Goal: Obtain resource: Download file/media

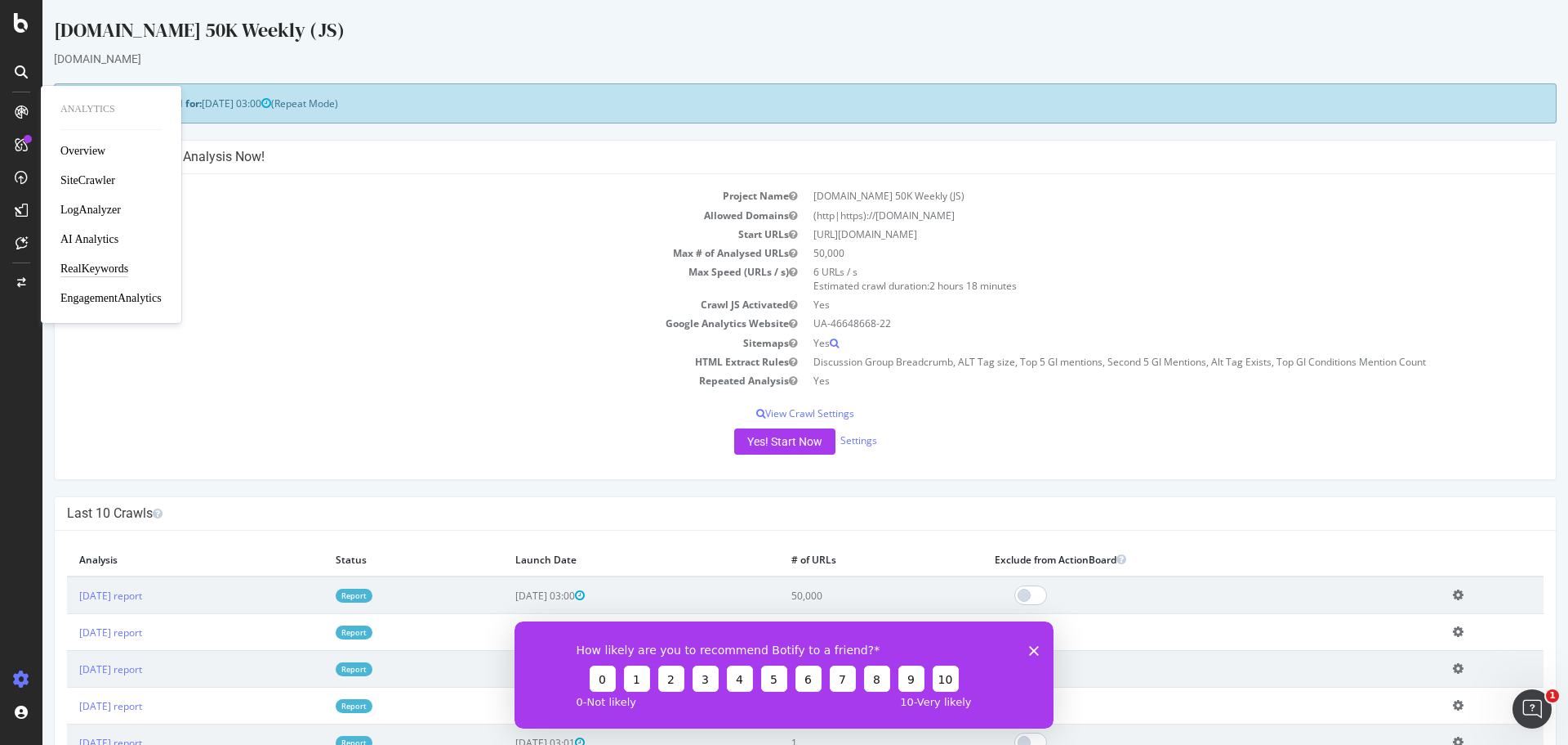
click at [84, 268] on div "RealKeywords" at bounding box center [94, 269] width 68 height 17
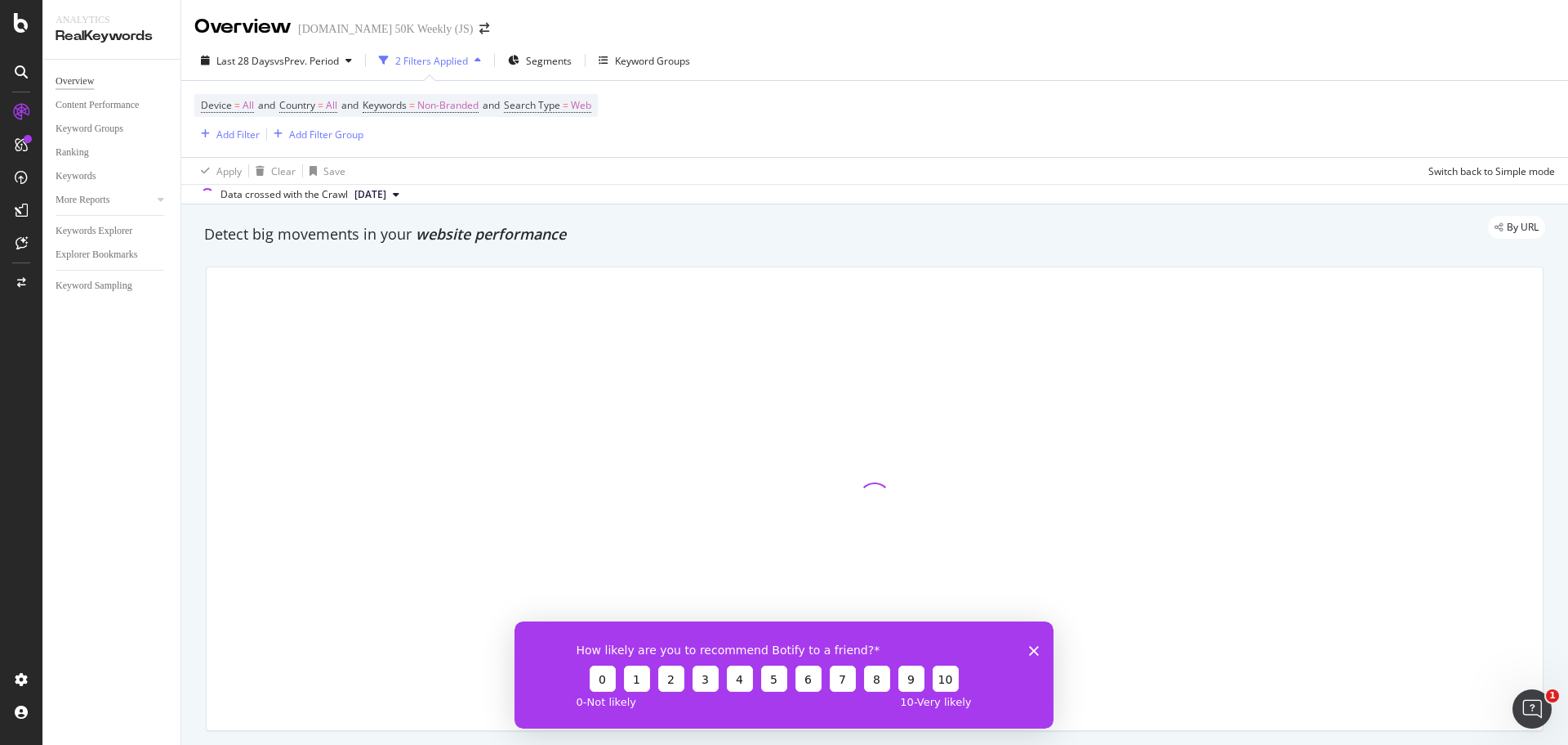
click at [1038, 637] on polygon "Close survey" at bounding box center [1034, 650] width 10 height 10
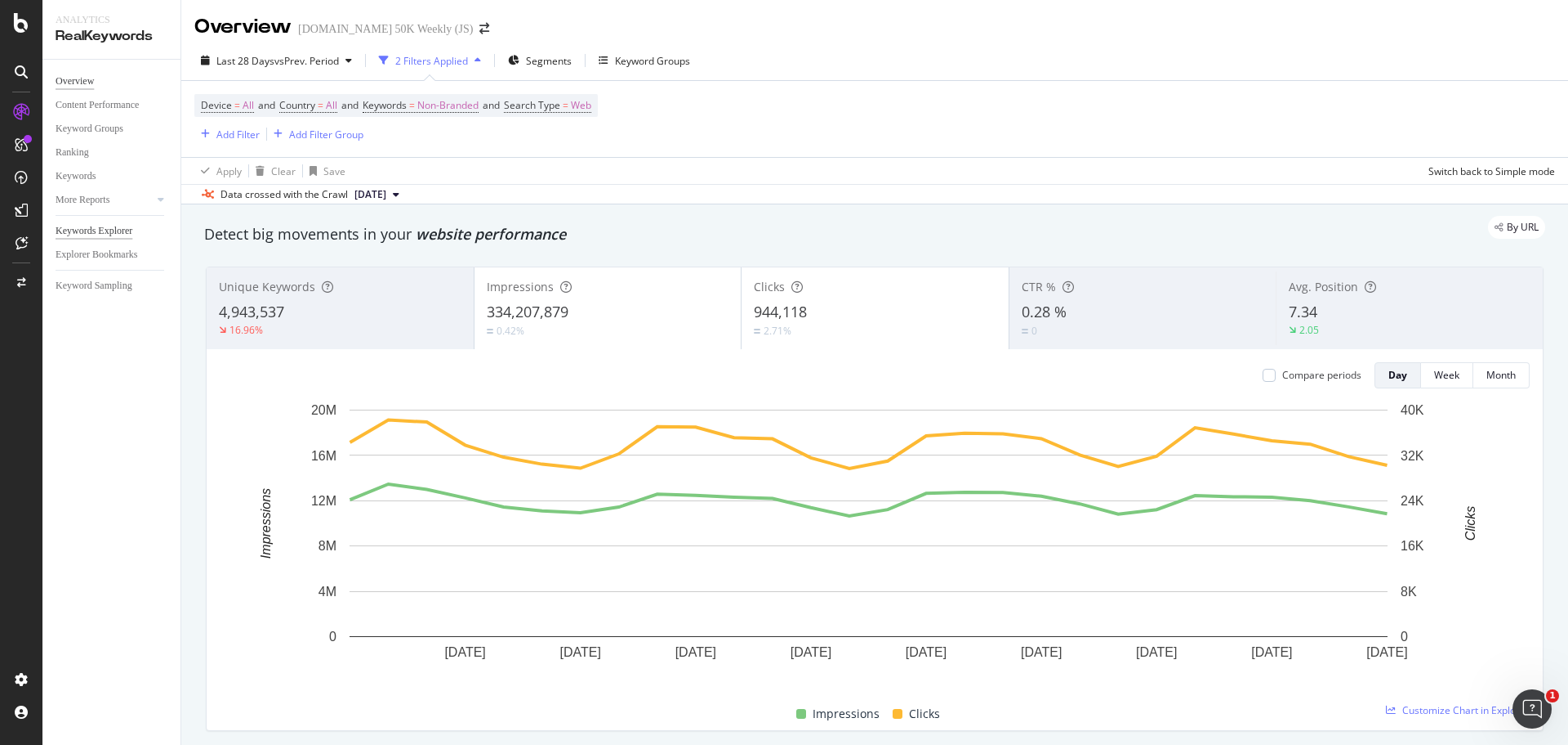
click at [113, 233] on div "Keywords Explorer" at bounding box center [94, 230] width 77 height 17
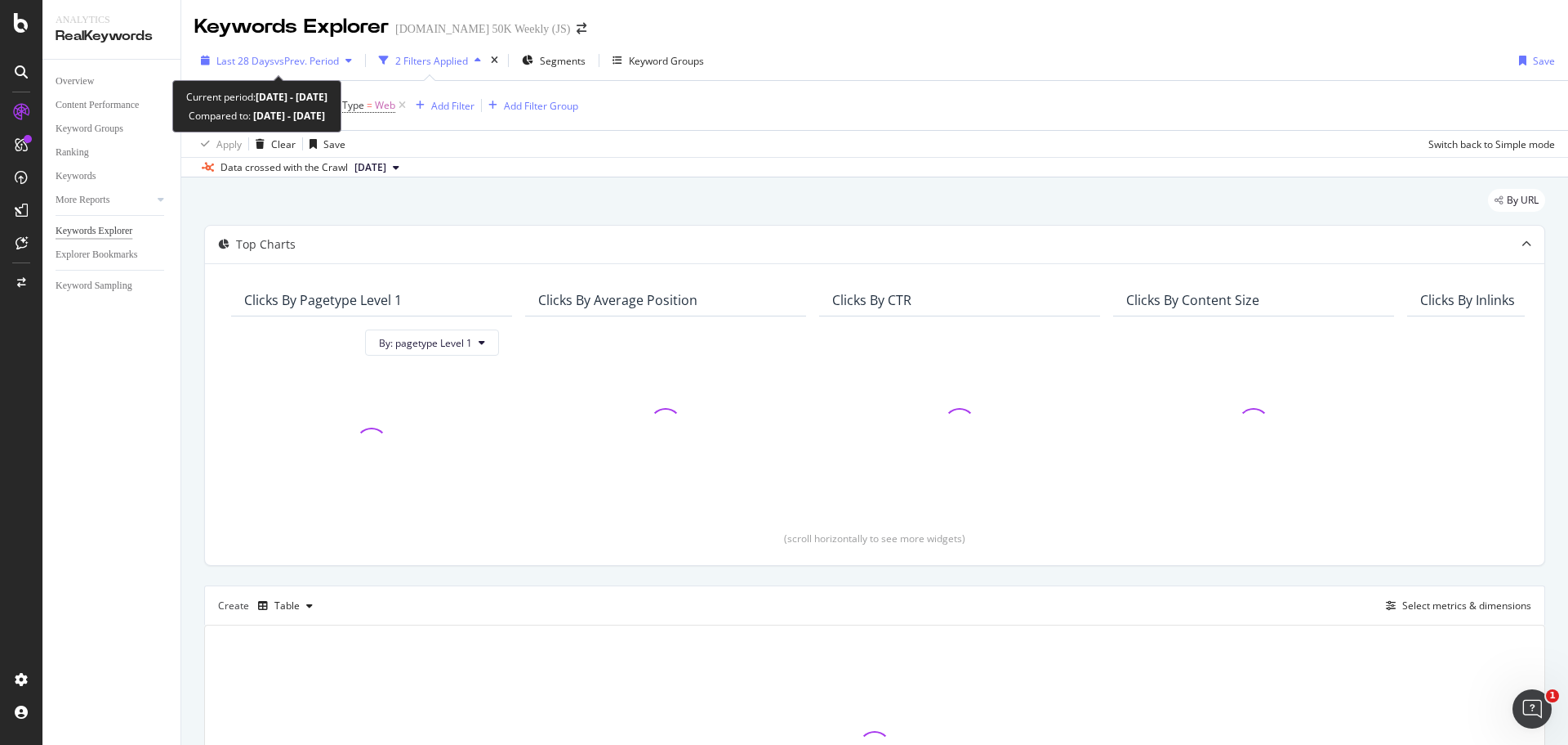
click at [344, 59] on div "button" at bounding box center [349, 60] width 20 height 10
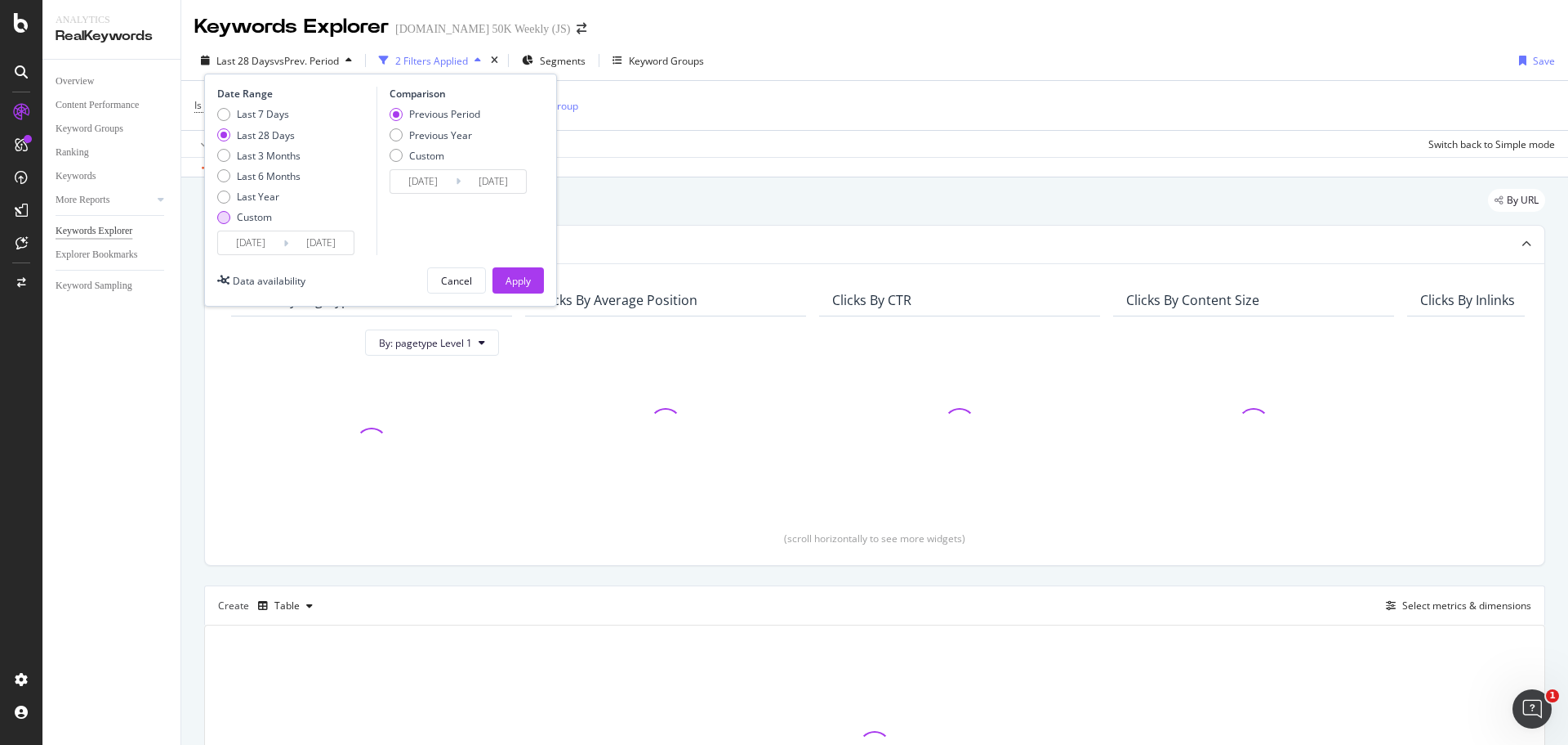
click at [220, 212] on div "Custom" at bounding box center [223, 216] width 13 height 13
click at [267, 238] on input "[DATE]" at bounding box center [251, 242] width 65 height 23
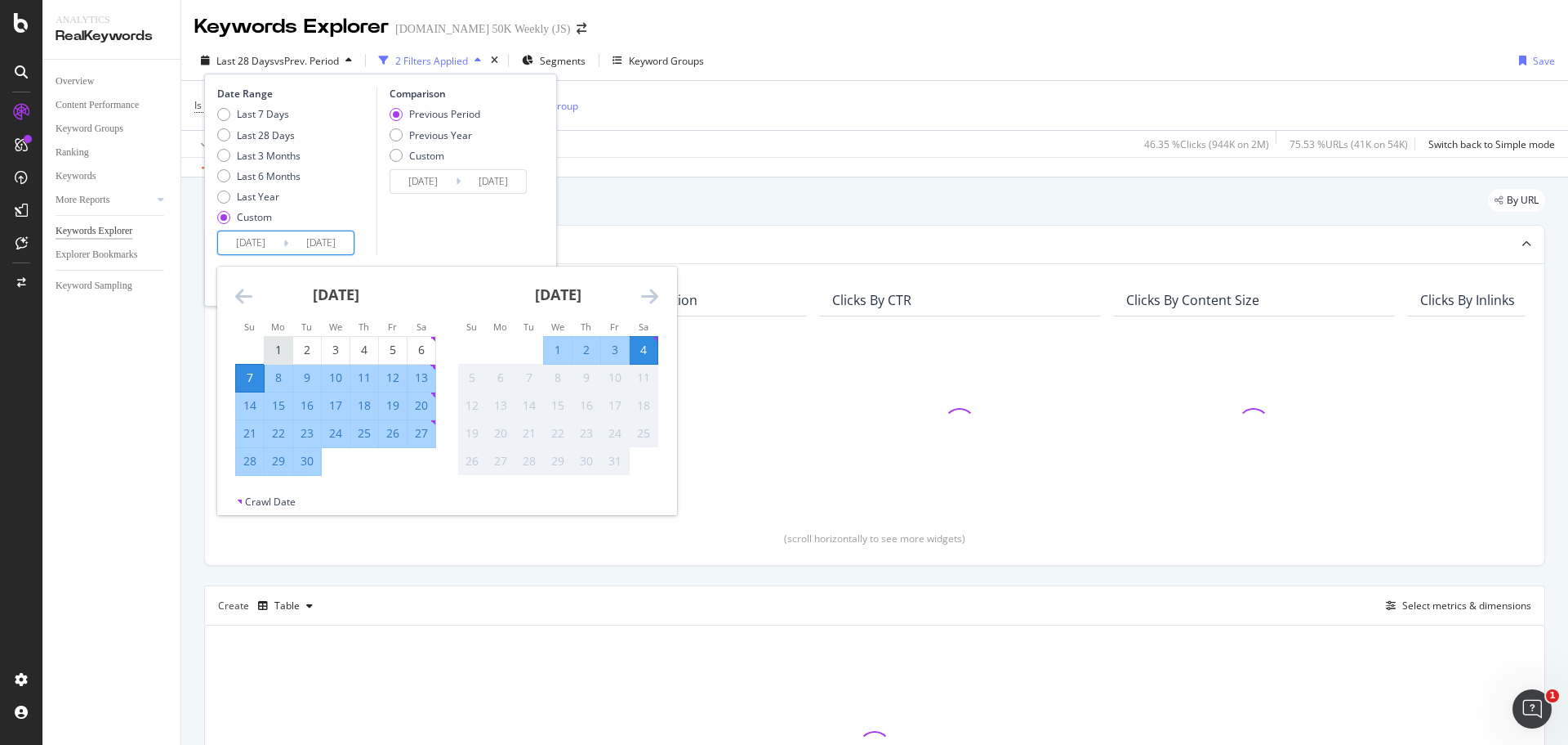
click at [281, 355] on div "1" at bounding box center [278, 350] width 28 height 17
type input "[DATE]"
click at [316, 464] on div "30" at bounding box center [307, 460] width 28 height 17
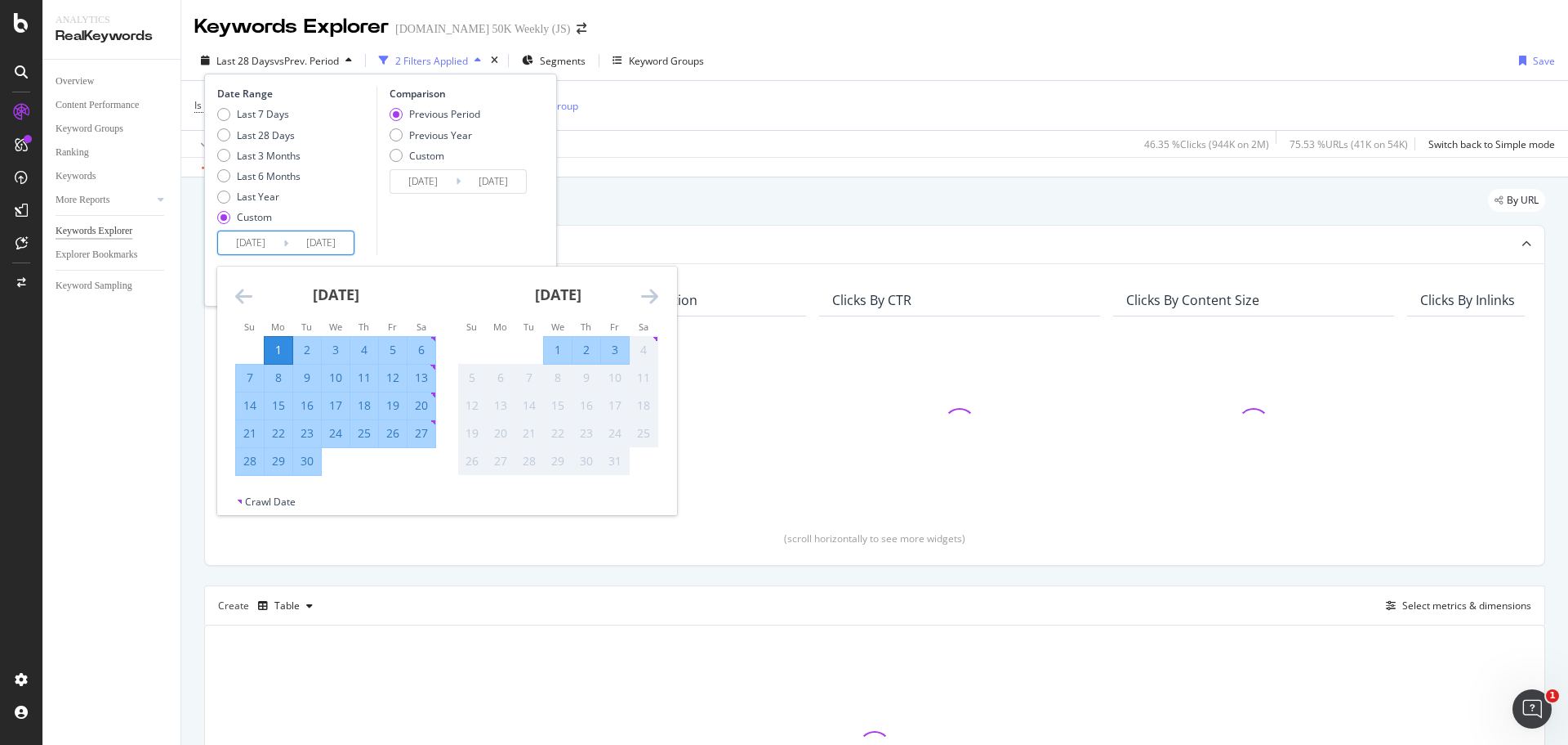
type input "[DATE]"
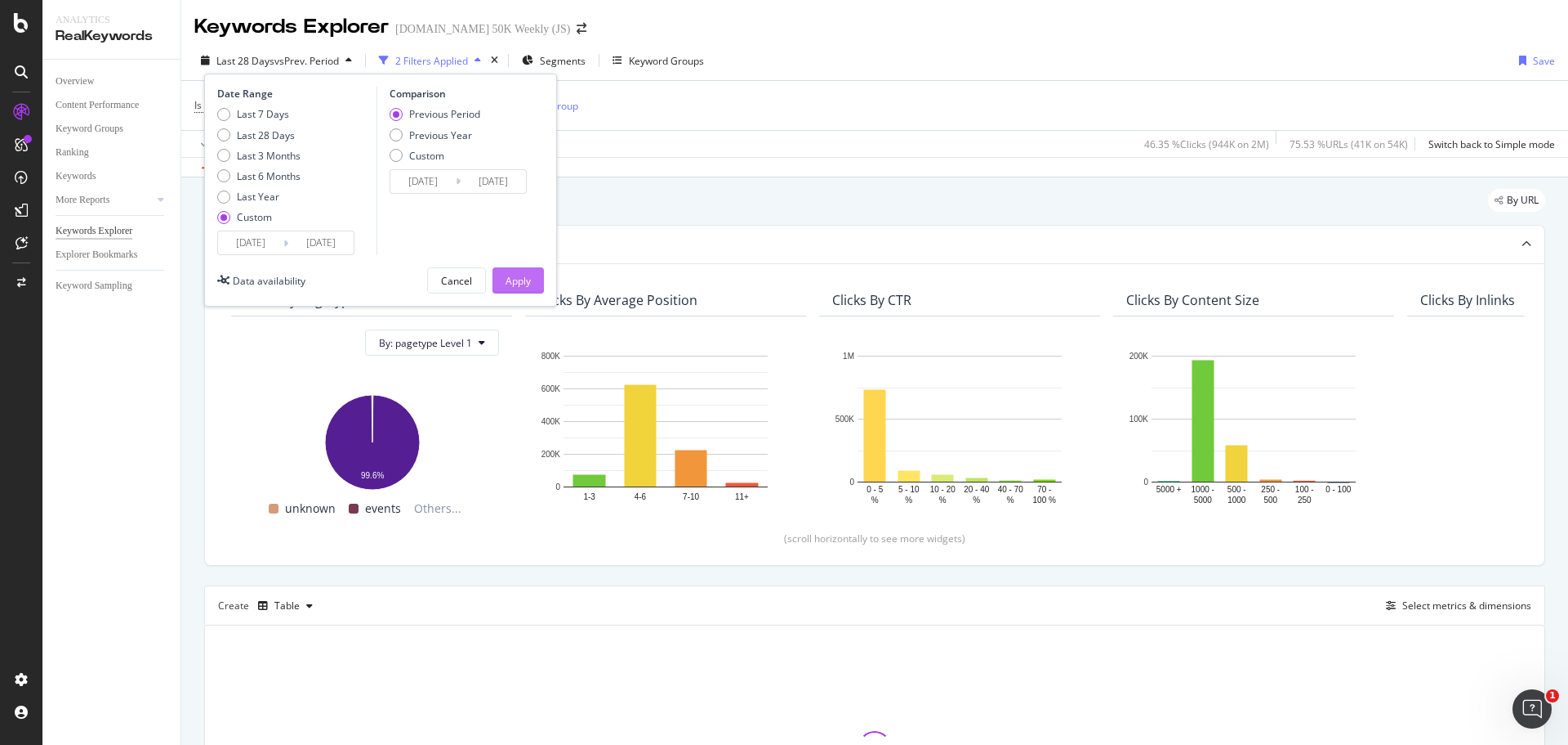
click at [522, 274] on div "Apply" at bounding box center [518, 281] width 26 height 14
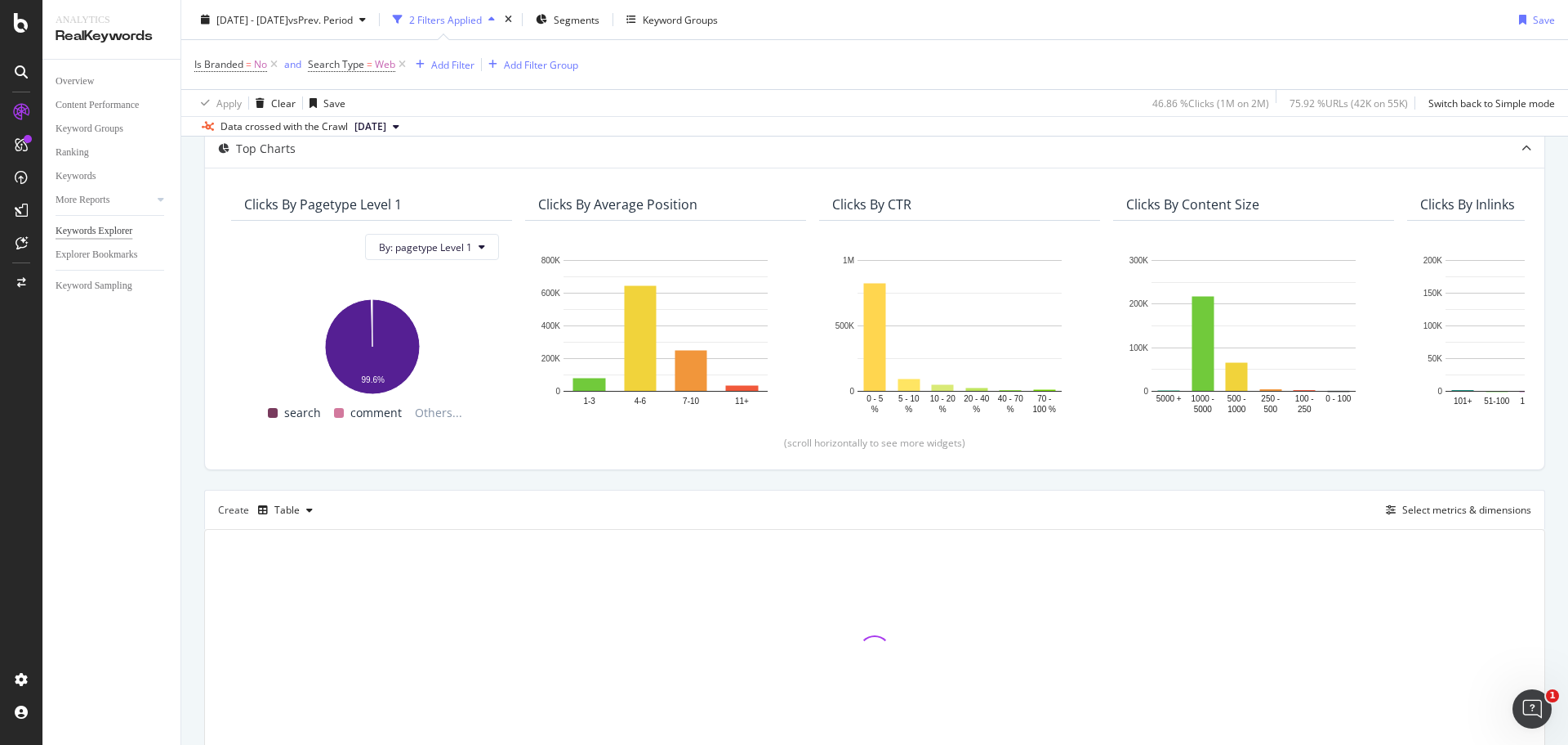
scroll to position [182, 0]
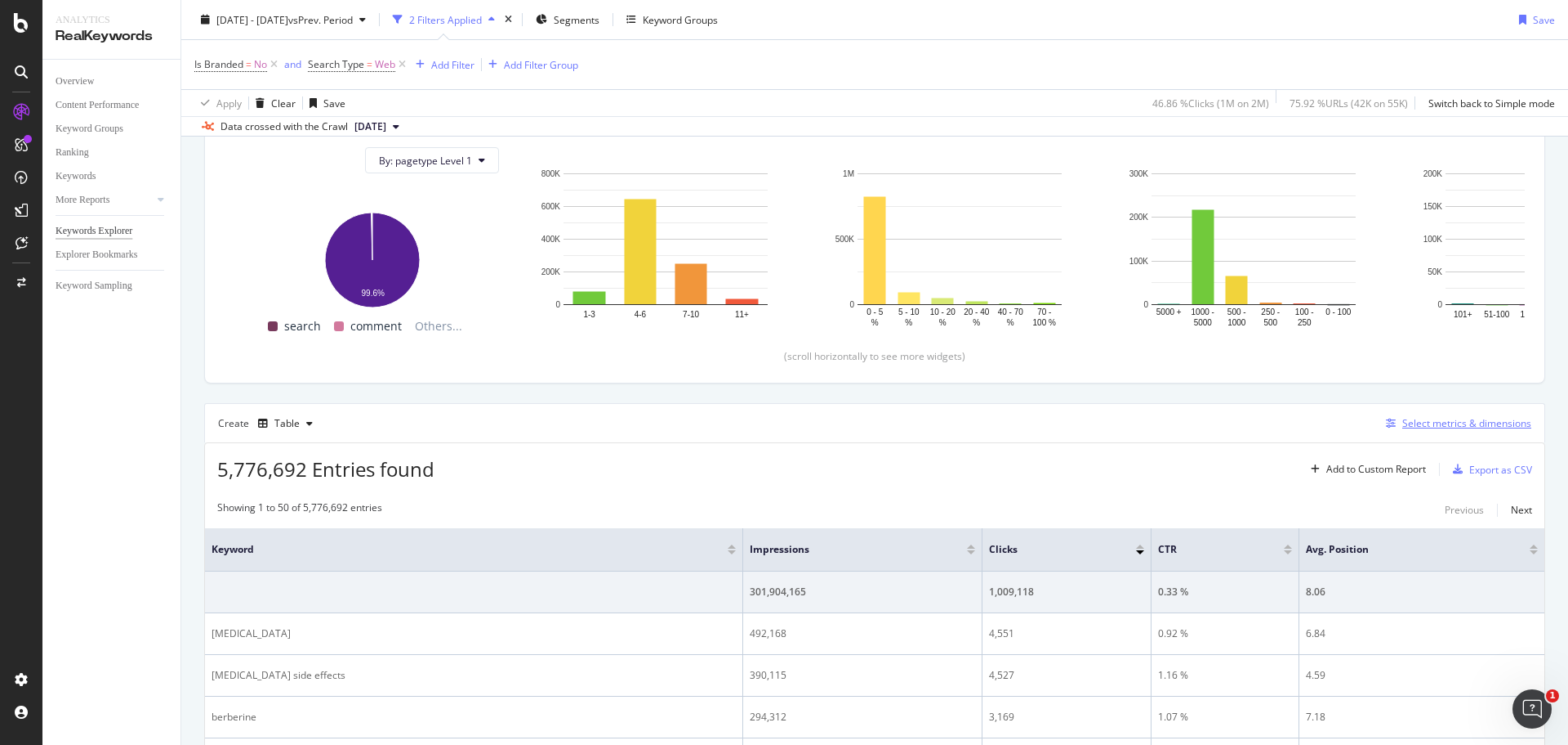
click at [1239, 429] on div "Select metrics & dimensions" at bounding box center [1466, 423] width 129 height 14
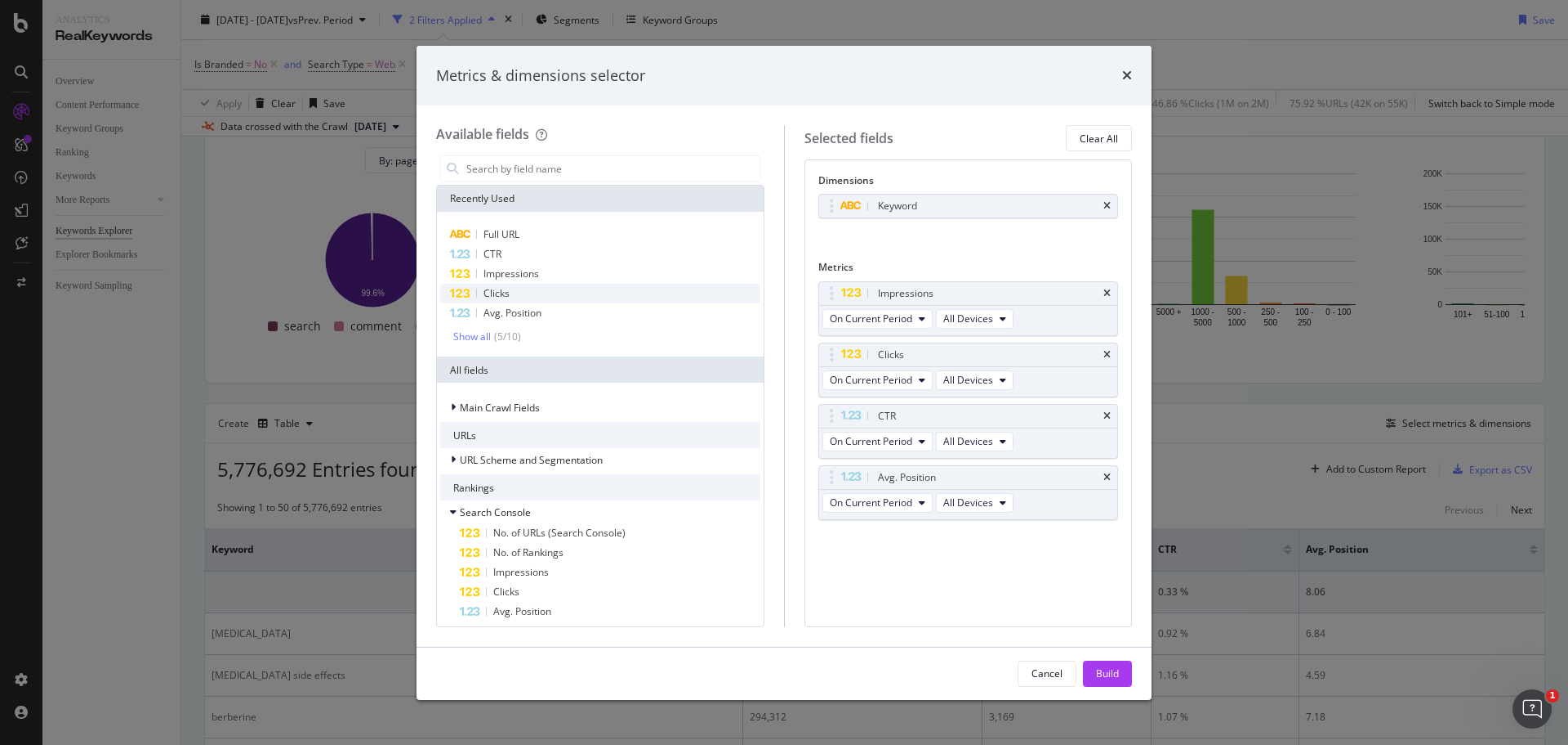
click at [486, 294] on span "Clicks" at bounding box center [497, 293] width 26 height 14
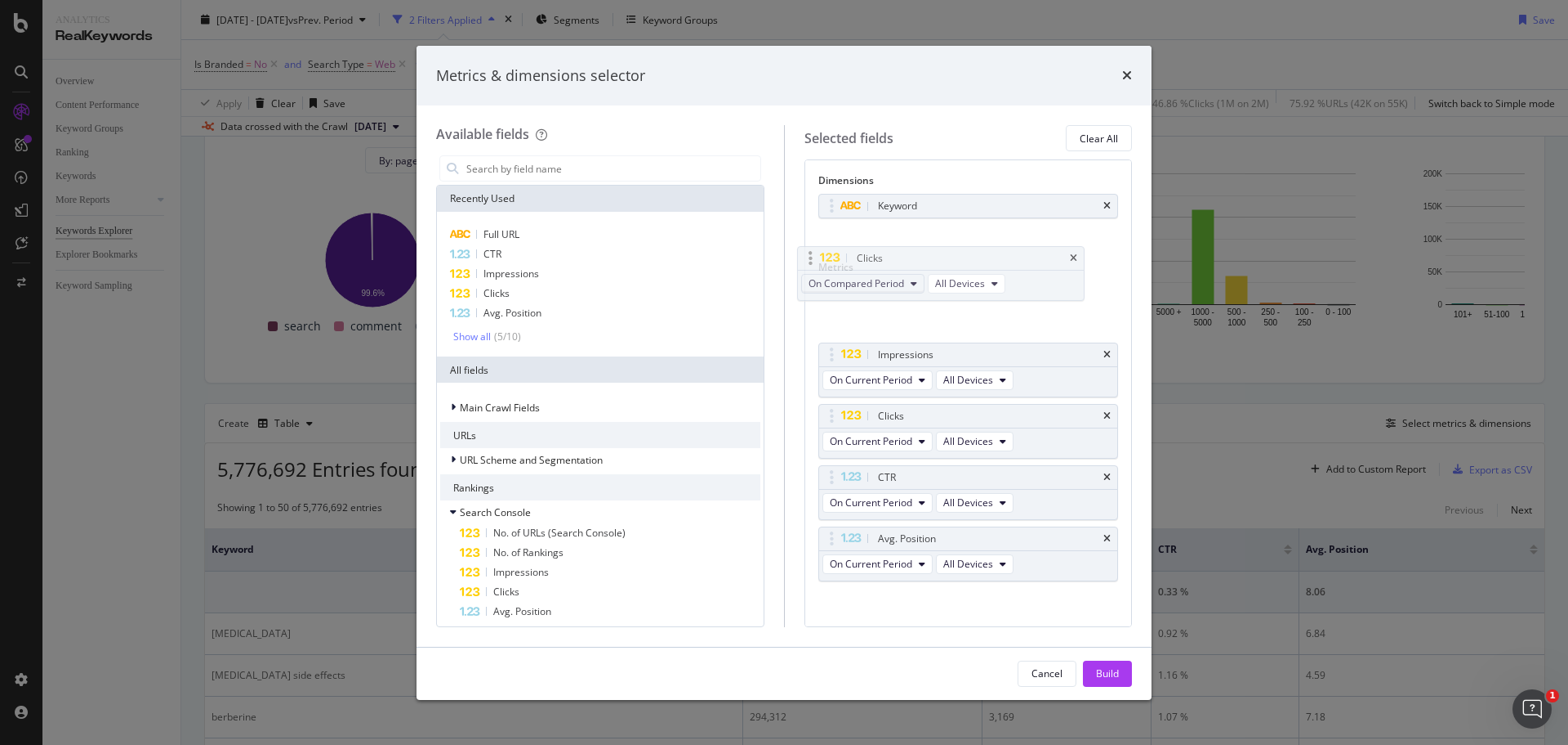
drag, startPoint x: 830, startPoint y: 539, endPoint x: 822, endPoint y: 277, distance: 262.1
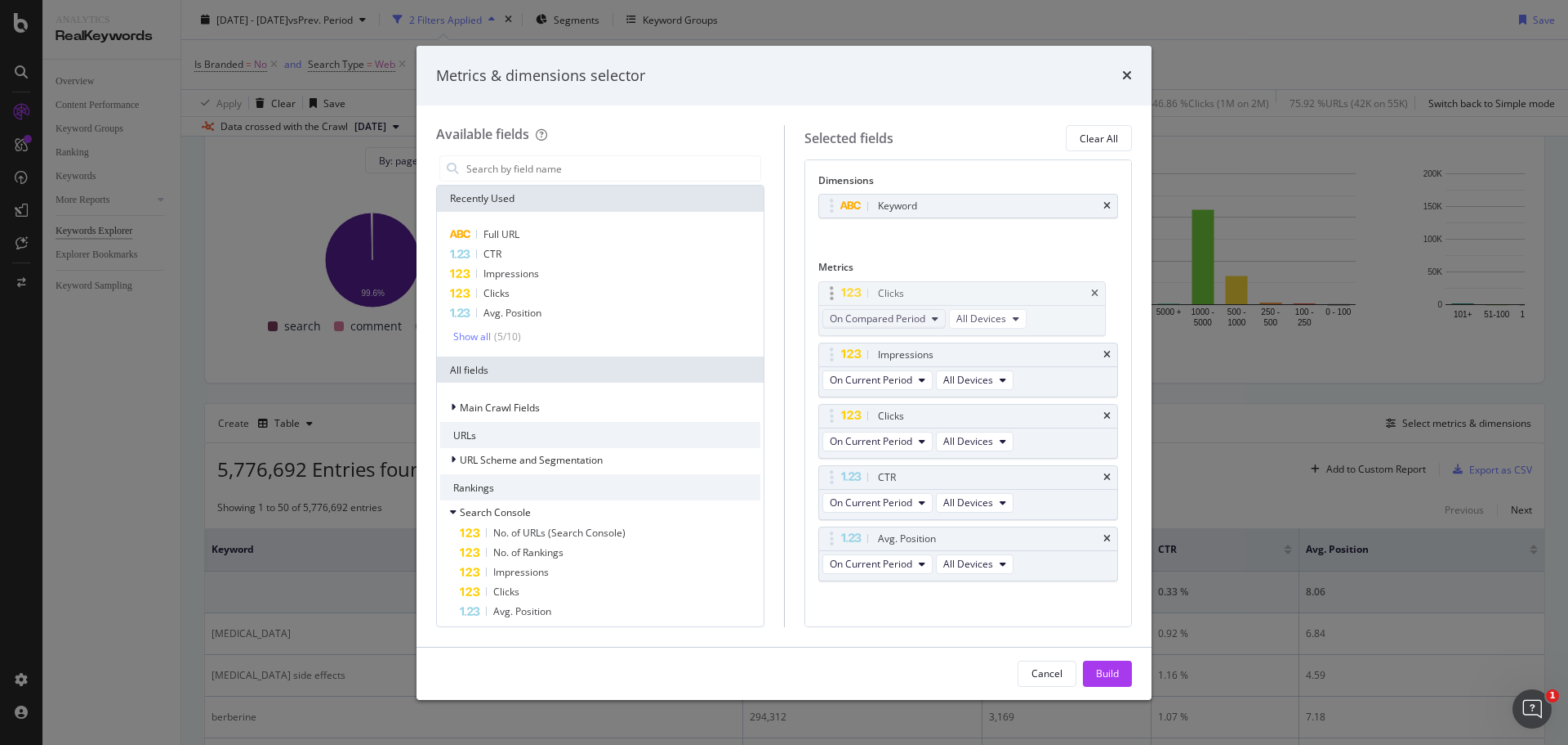
click at [810, 263] on body "Analytics RealKeywords Overview Content Performance Keyword Groups Ranking Keyw…" at bounding box center [784, 372] width 1568 height 745
drag, startPoint x: 832, startPoint y: 415, endPoint x: 827, endPoint y: 320, distance: 95.1
click at [827, 320] on body "Analytics RealKeywords Overview Content Performance Keyword Groups Ranking Keyw…" at bounding box center [784, 372] width 1568 height 745
click at [1005, 325] on button "All Devices" at bounding box center [975, 319] width 78 height 20
click at [978, 382] on span "On Desktop" at bounding box center [977, 378] width 53 height 15
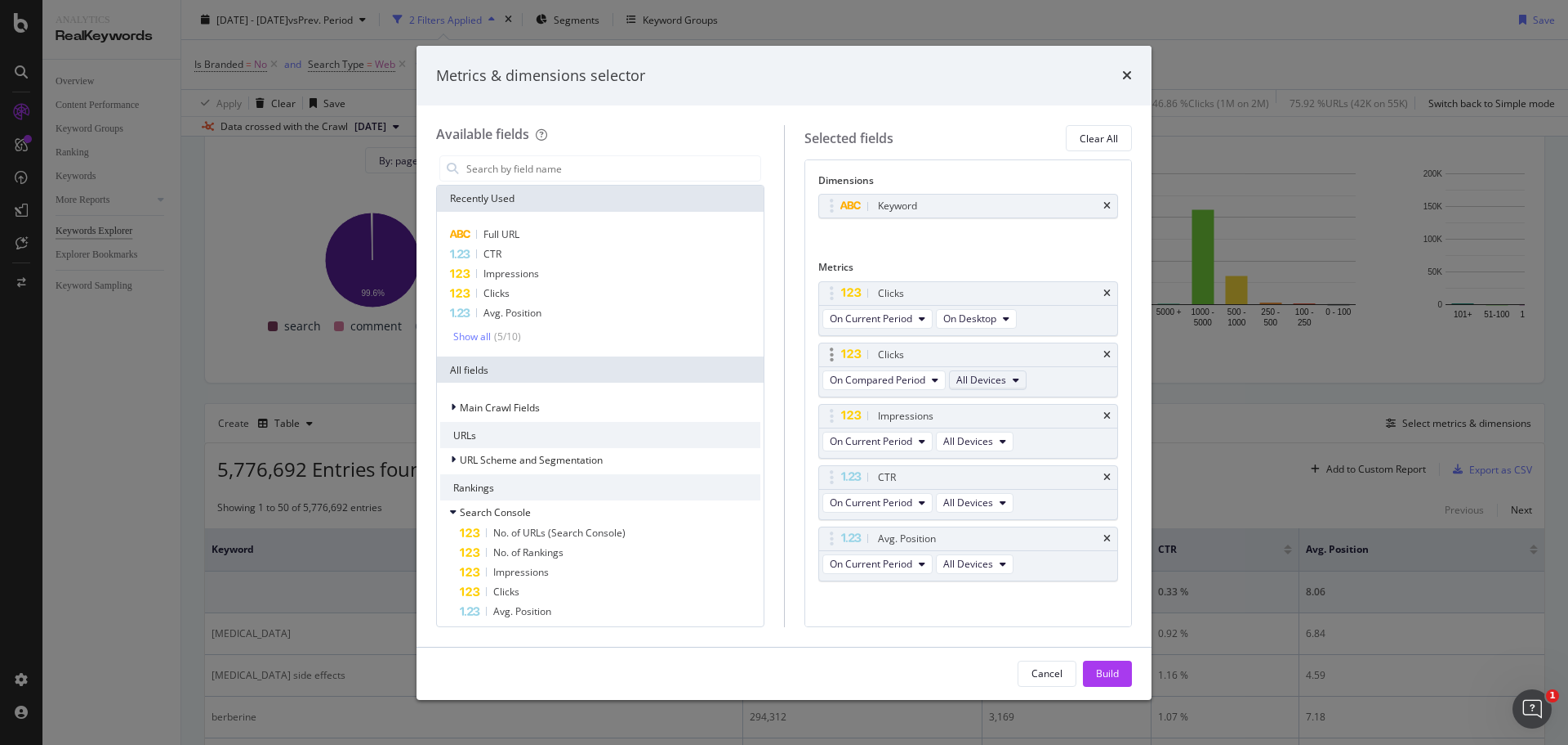
click at [1013, 381] on icon "modal" at bounding box center [1016, 380] width 7 height 10
click at [985, 467] on span "On Mobile" at bounding box center [989, 469] width 53 height 15
click at [934, 381] on icon "modal" at bounding box center [935, 380] width 7 height 10
click at [915, 402] on span "On Current Period" at bounding box center [915, 409] width 158 height 15
click at [989, 442] on span "All Devices" at bounding box center [968, 441] width 49 height 14
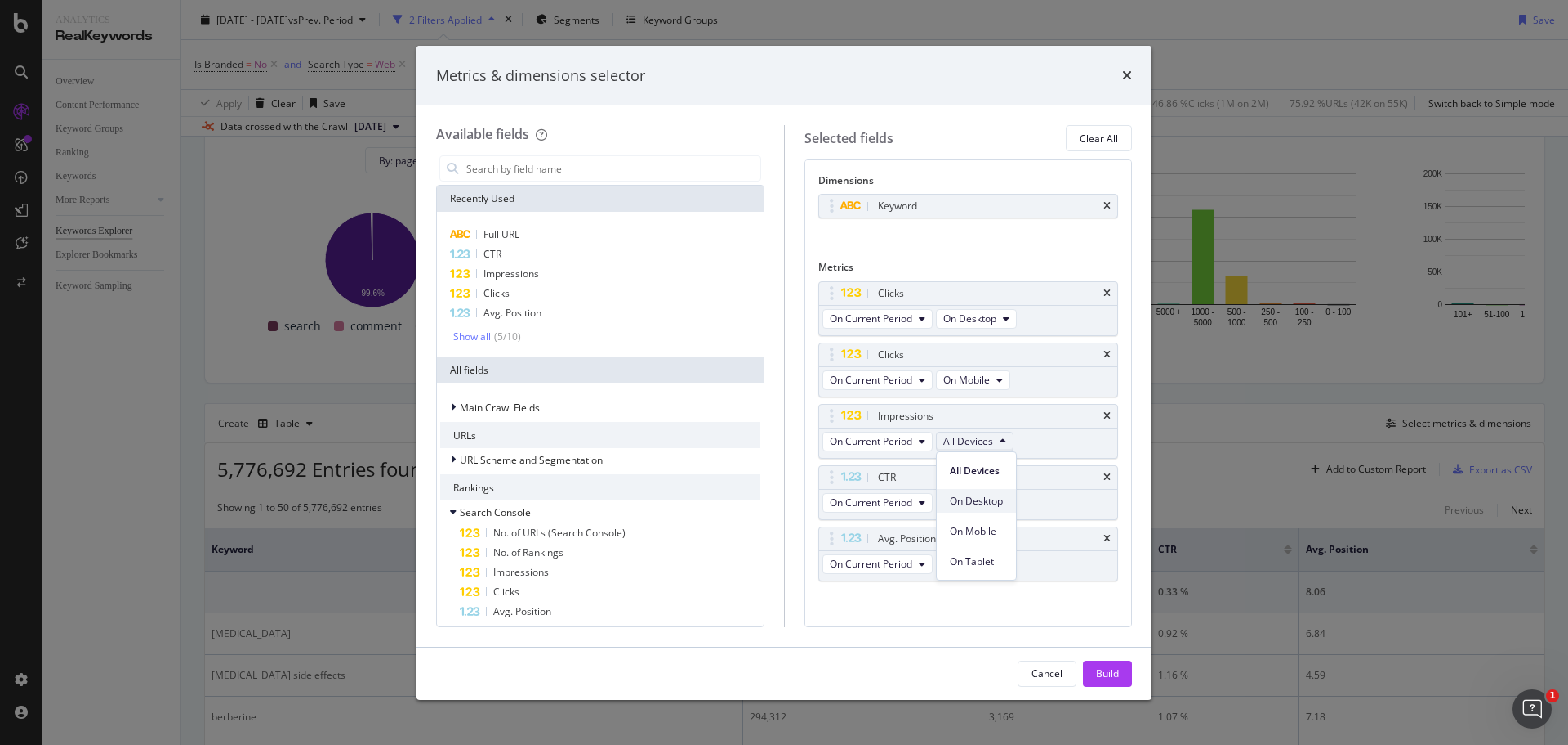
click at [973, 497] on span "On Desktop" at bounding box center [977, 501] width 53 height 15
click at [519, 277] on span "Impressions" at bounding box center [511, 274] width 55 height 14
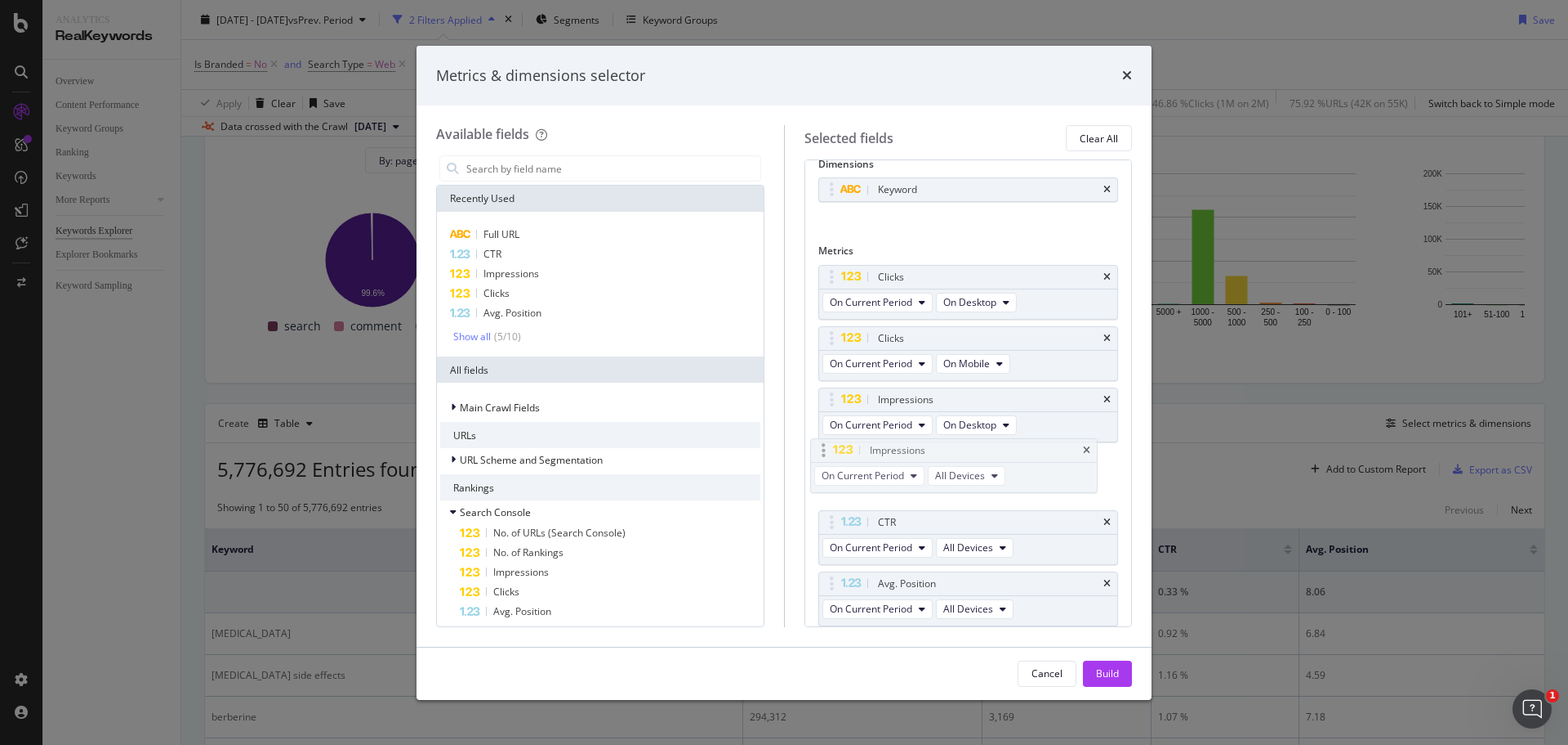
drag, startPoint x: 834, startPoint y: 589, endPoint x: 825, endPoint y: 456, distance: 133.3
click at [825, 456] on body "Analytics RealKeywords Overview Content Performance Keyword Groups Ranking Keyw…" at bounding box center [784, 372] width 1568 height 745
click at [1008, 484] on button "All Devices" at bounding box center [975, 486] width 78 height 20
click at [978, 575] on span "On Mobile" at bounding box center [977, 576] width 53 height 15
click at [1014, 551] on div "On Current Period All Devices" at bounding box center [920, 549] width 201 height 30
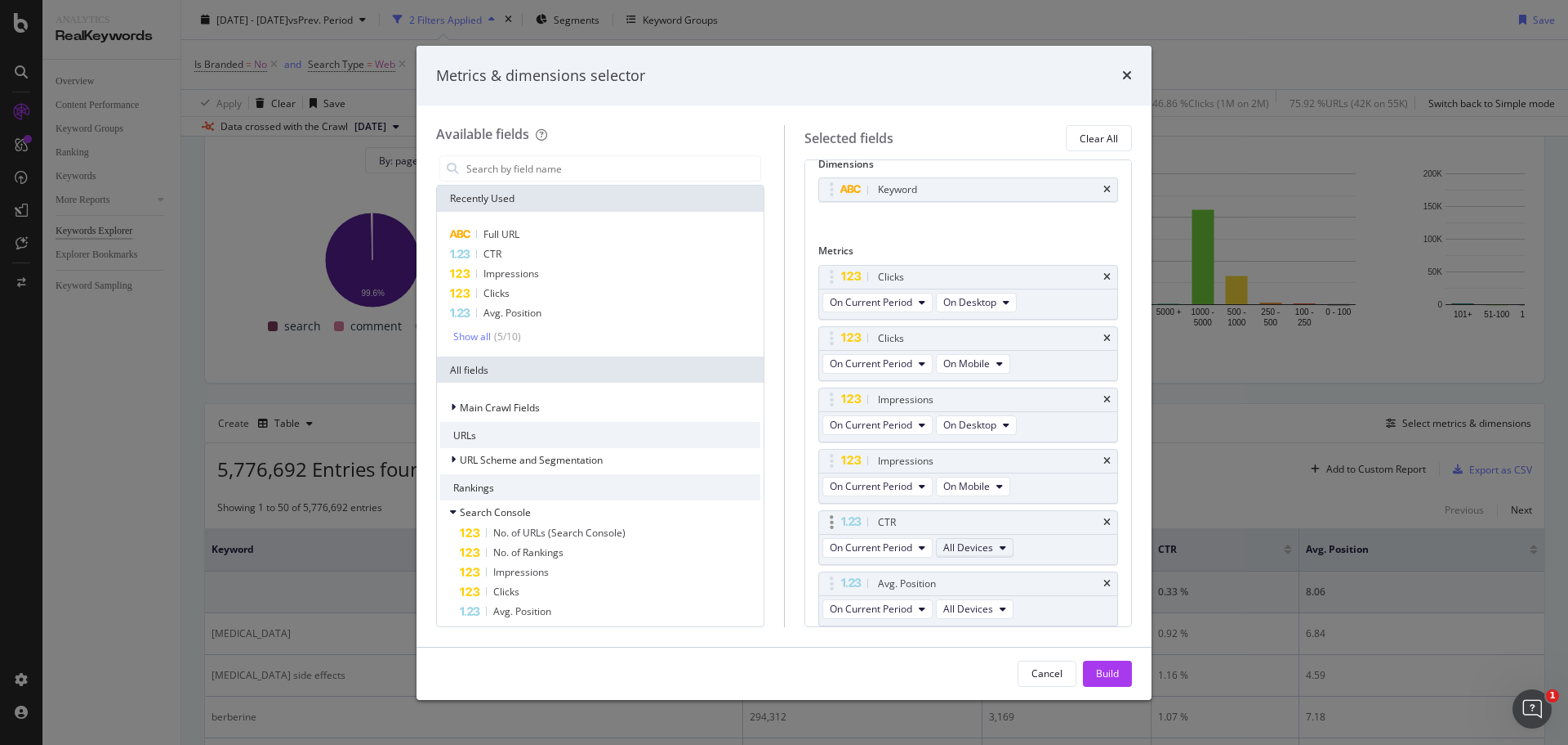
click at [995, 555] on button "All Devices" at bounding box center [975, 547] width 78 height 20
click at [972, 604] on span "On Desktop" at bounding box center [977, 607] width 53 height 15
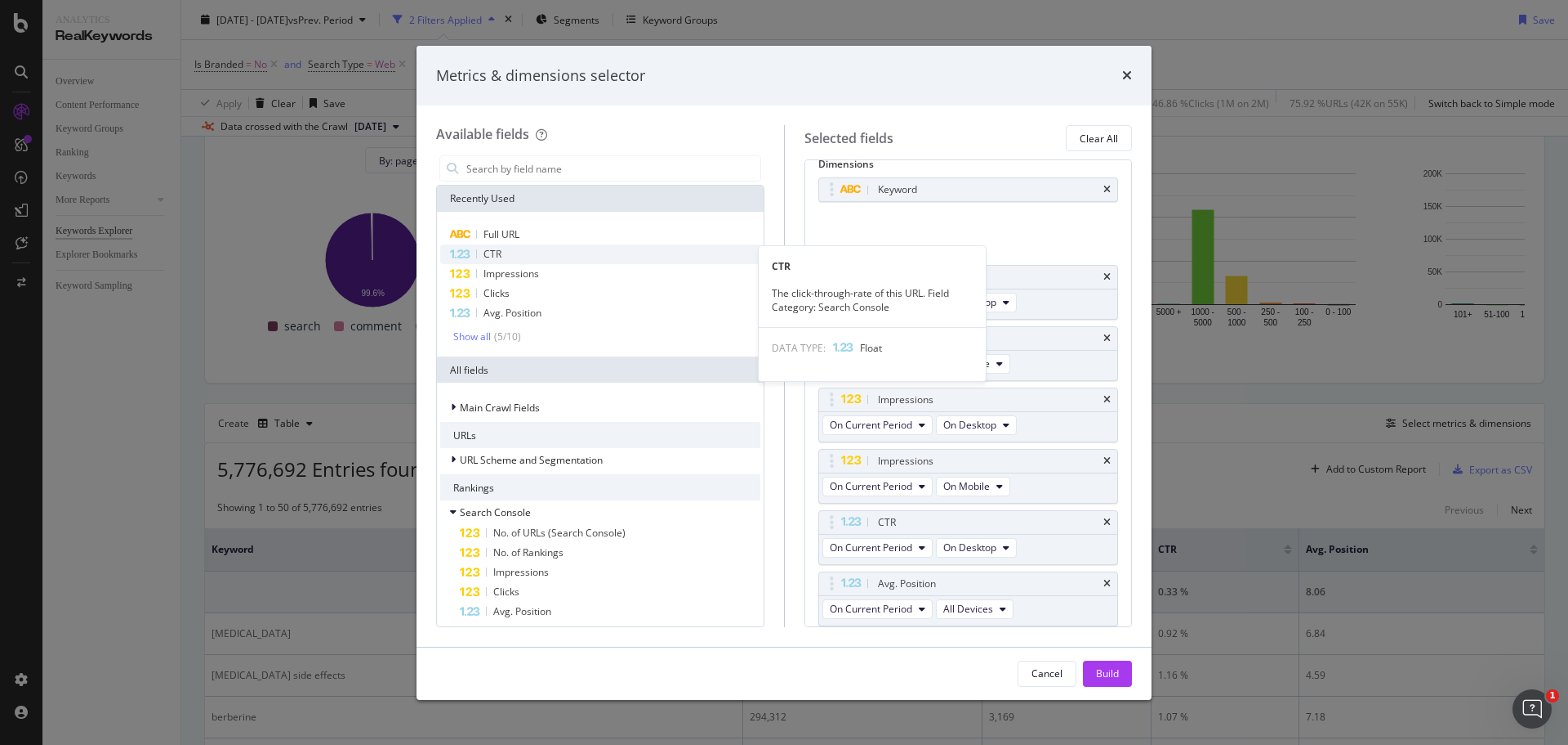
click at [504, 254] on div "CTR" at bounding box center [600, 254] width 320 height 20
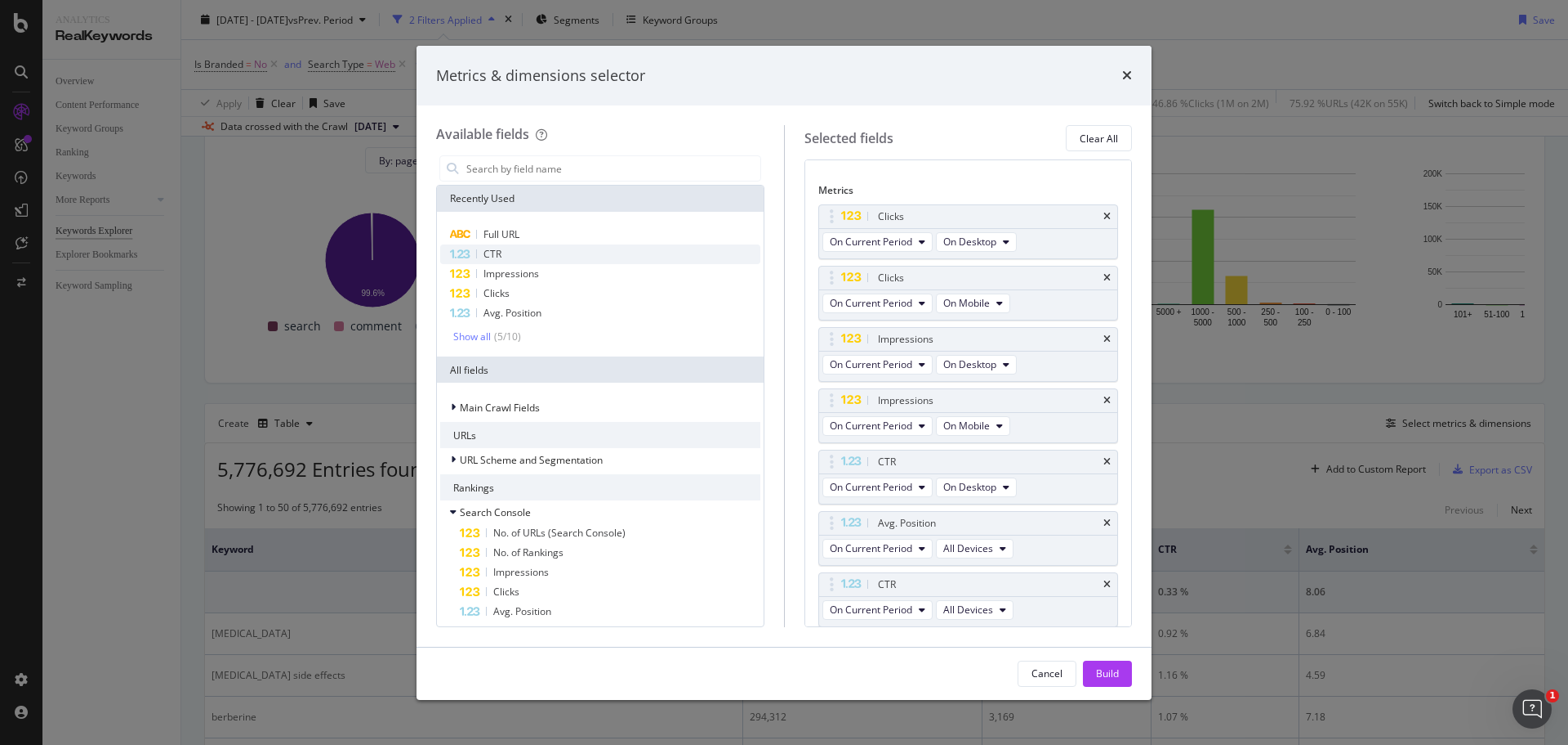
scroll to position [78, 0]
drag, startPoint x: 825, startPoint y: 583, endPoint x: 838, endPoint y: 507, distance: 77.1
click at [838, 507] on body "Analytics RealKeywords Overview Content Performance Keyword Groups Ranking Keyw…" at bounding box center [784, 372] width 1568 height 745
click at [1000, 547] on icon "modal" at bounding box center [1003, 547] width 7 height 10
click at [967, 637] on span "On Mobile" at bounding box center [977, 637] width 53 height 15
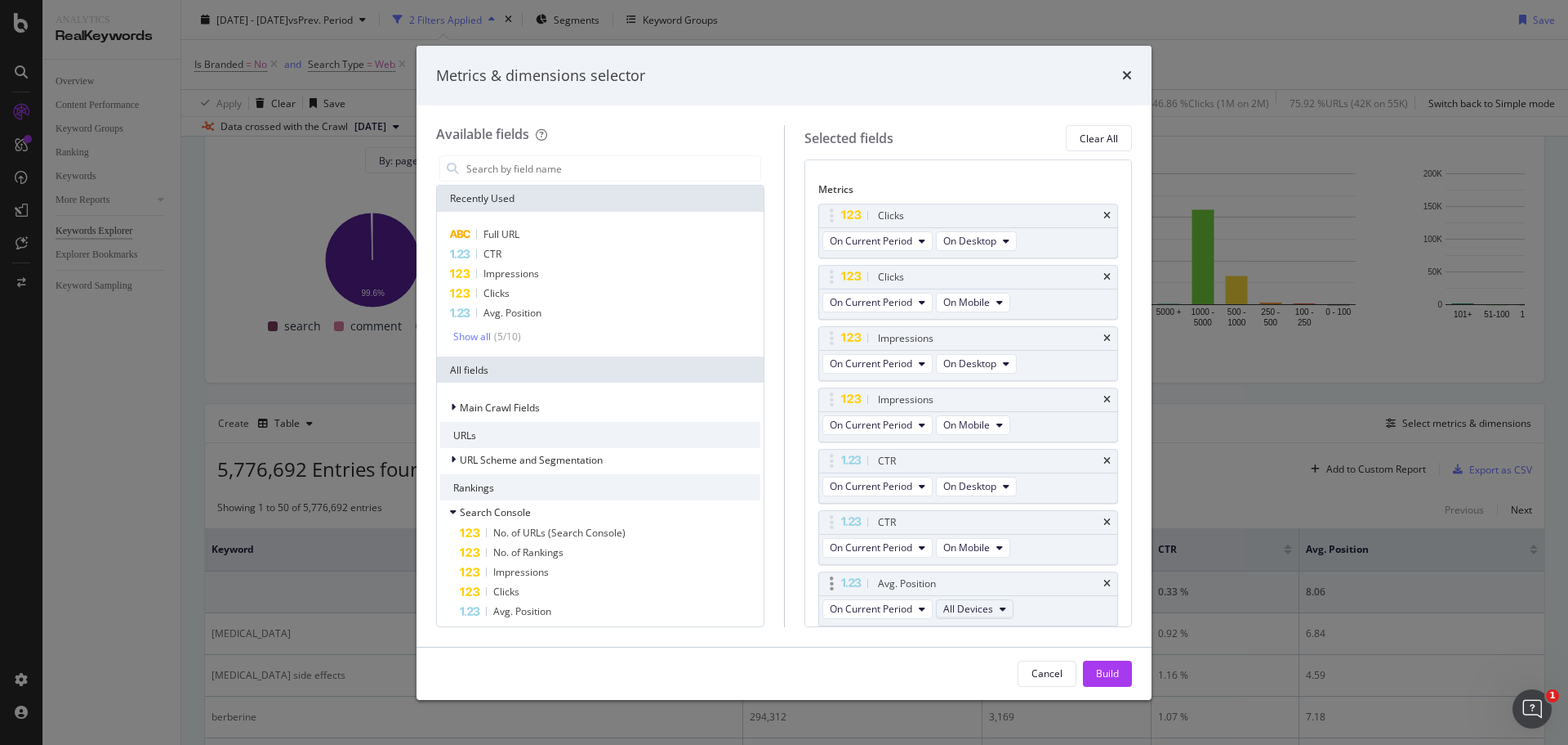
click at [990, 608] on span "All Devices" at bounding box center [968, 609] width 49 height 14
click at [980, 525] on span "On Desktop" at bounding box center [977, 520] width 53 height 15
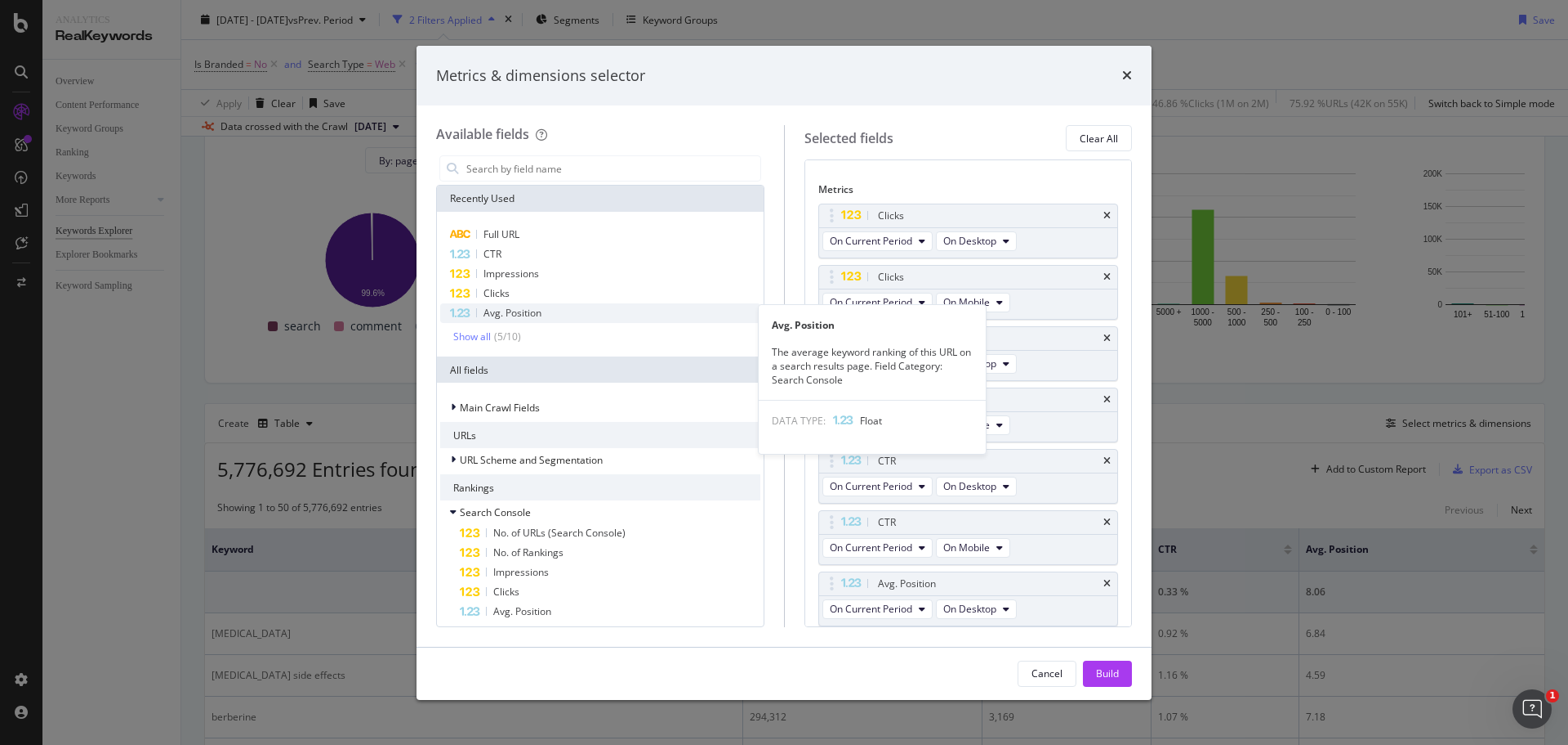
click at [517, 316] on span "Avg. Position" at bounding box center [512, 312] width 58 height 14
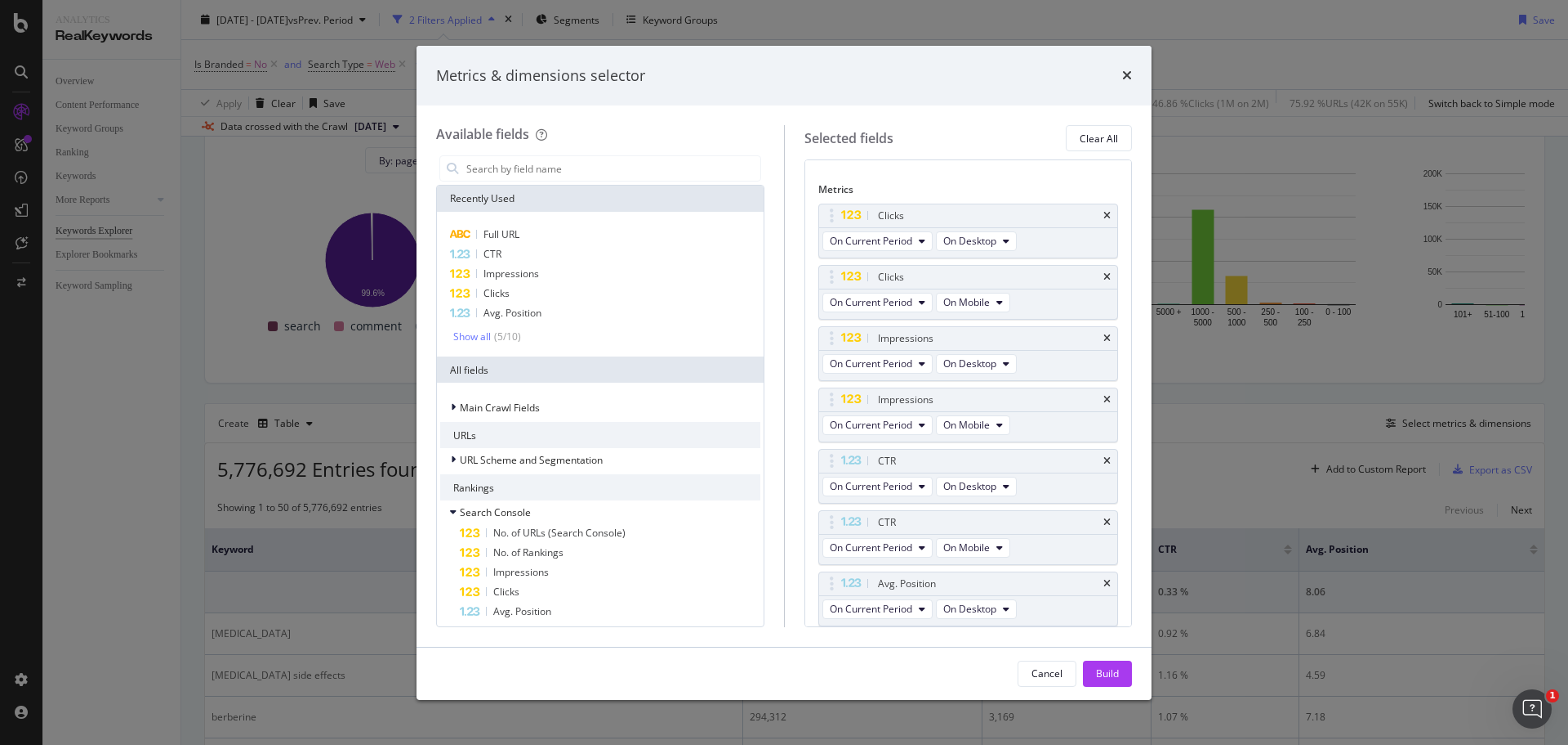
scroll to position [139, 0]
click at [989, 609] on span "All Devices" at bounding box center [968, 609] width 49 height 14
click at [986, 551] on span "On Mobile" at bounding box center [977, 549] width 53 height 15
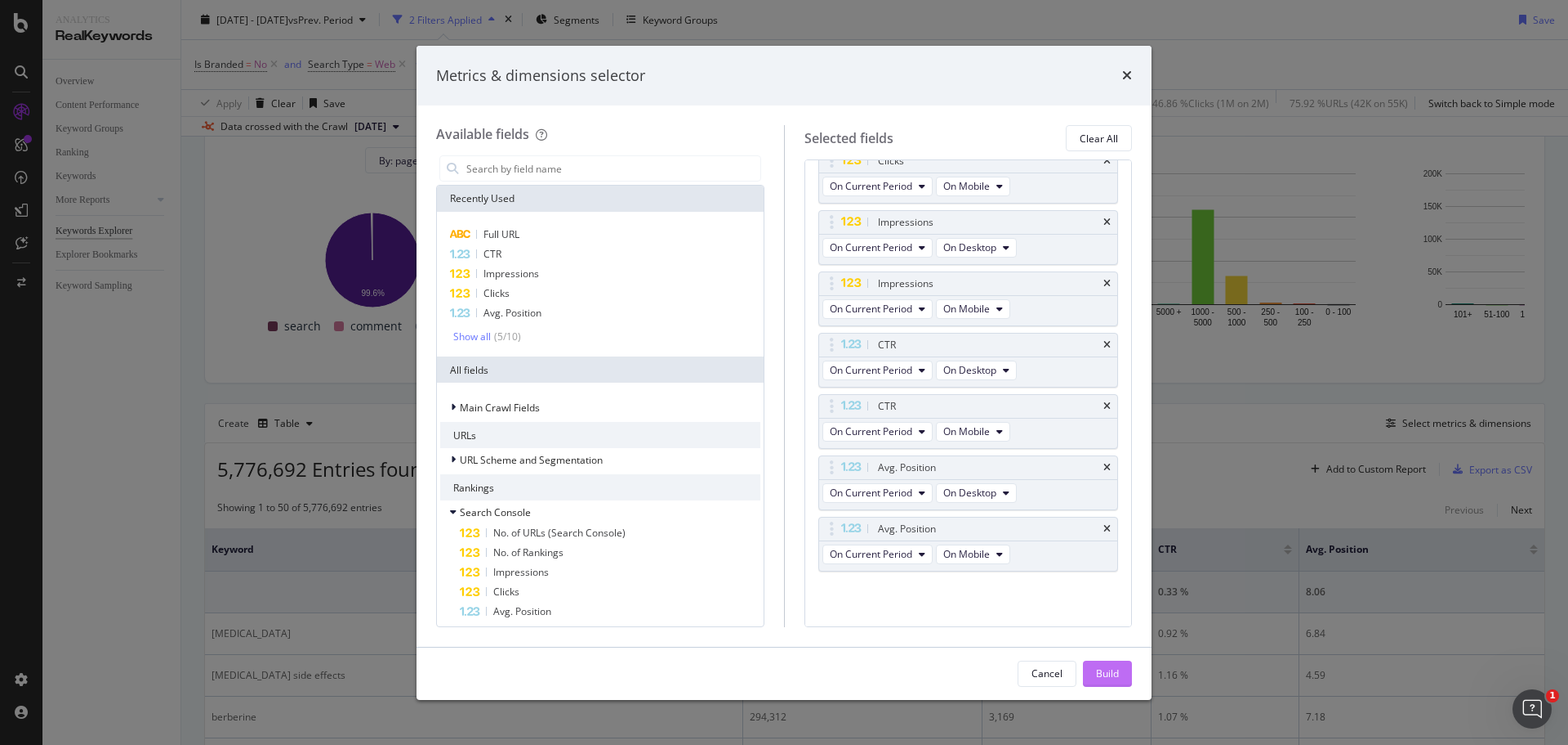
click at [1104, 637] on div "Build" at bounding box center [1107, 673] width 23 height 14
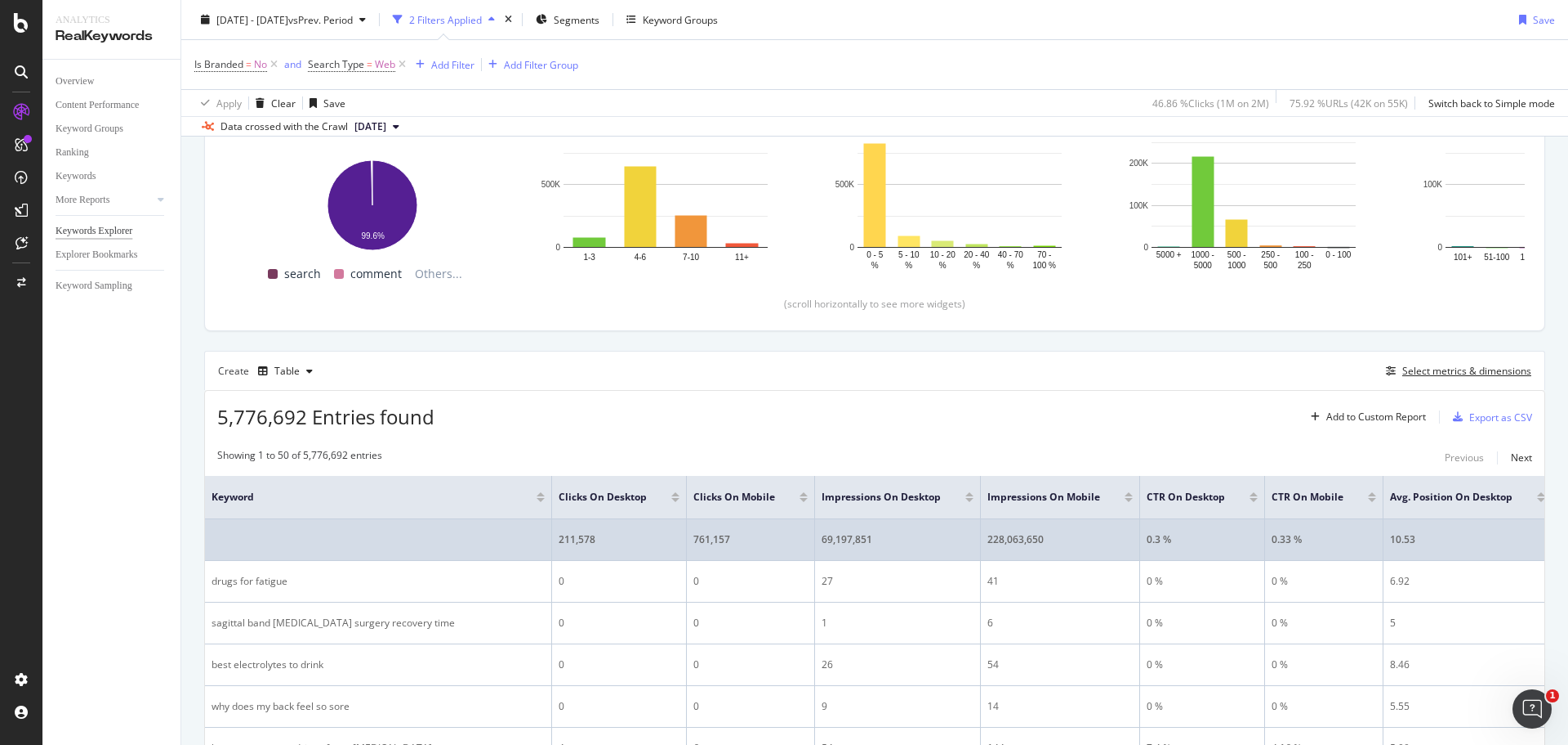
scroll to position [270, 0]
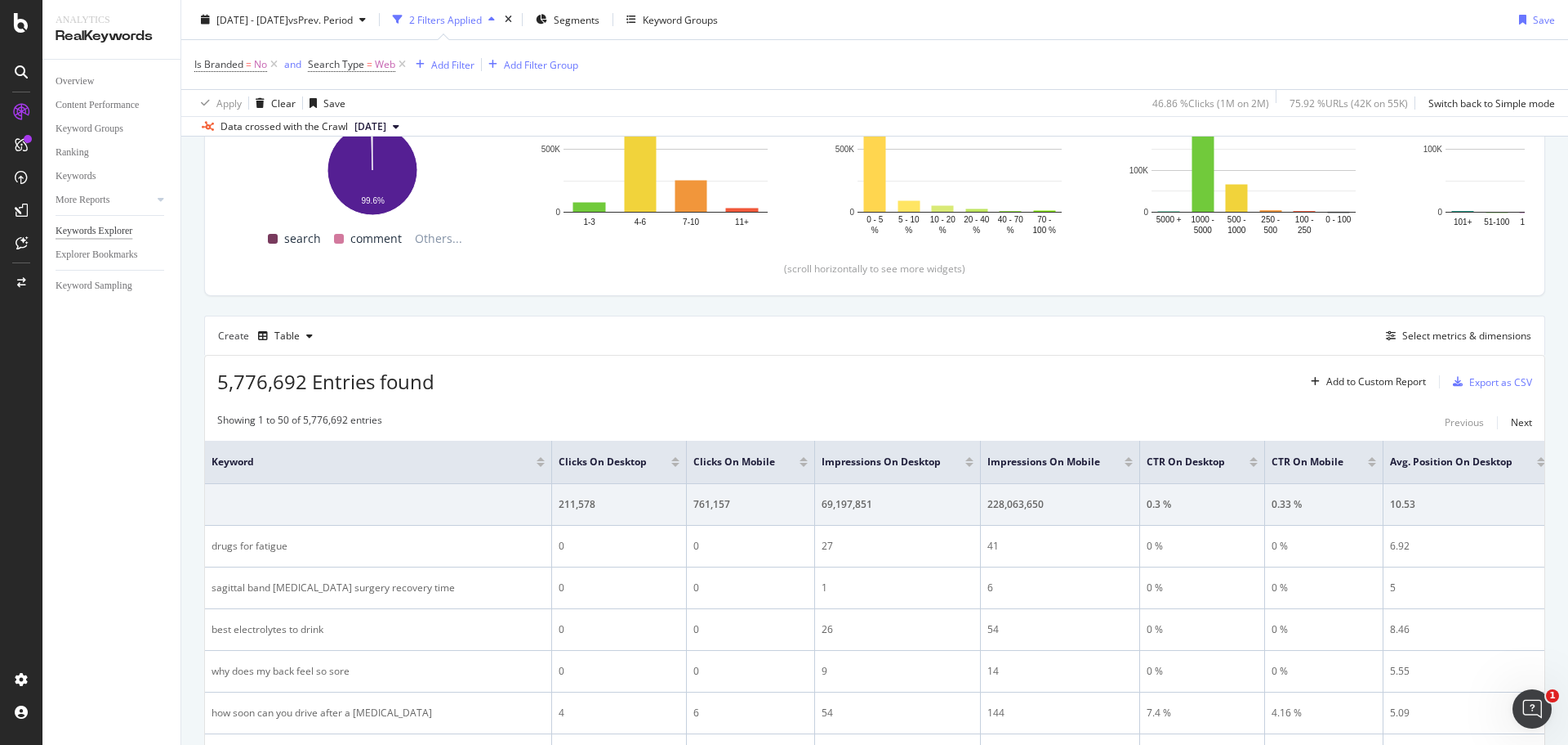
click at [800, 457] on div at bounding box center [804, 458] width 8 height 4
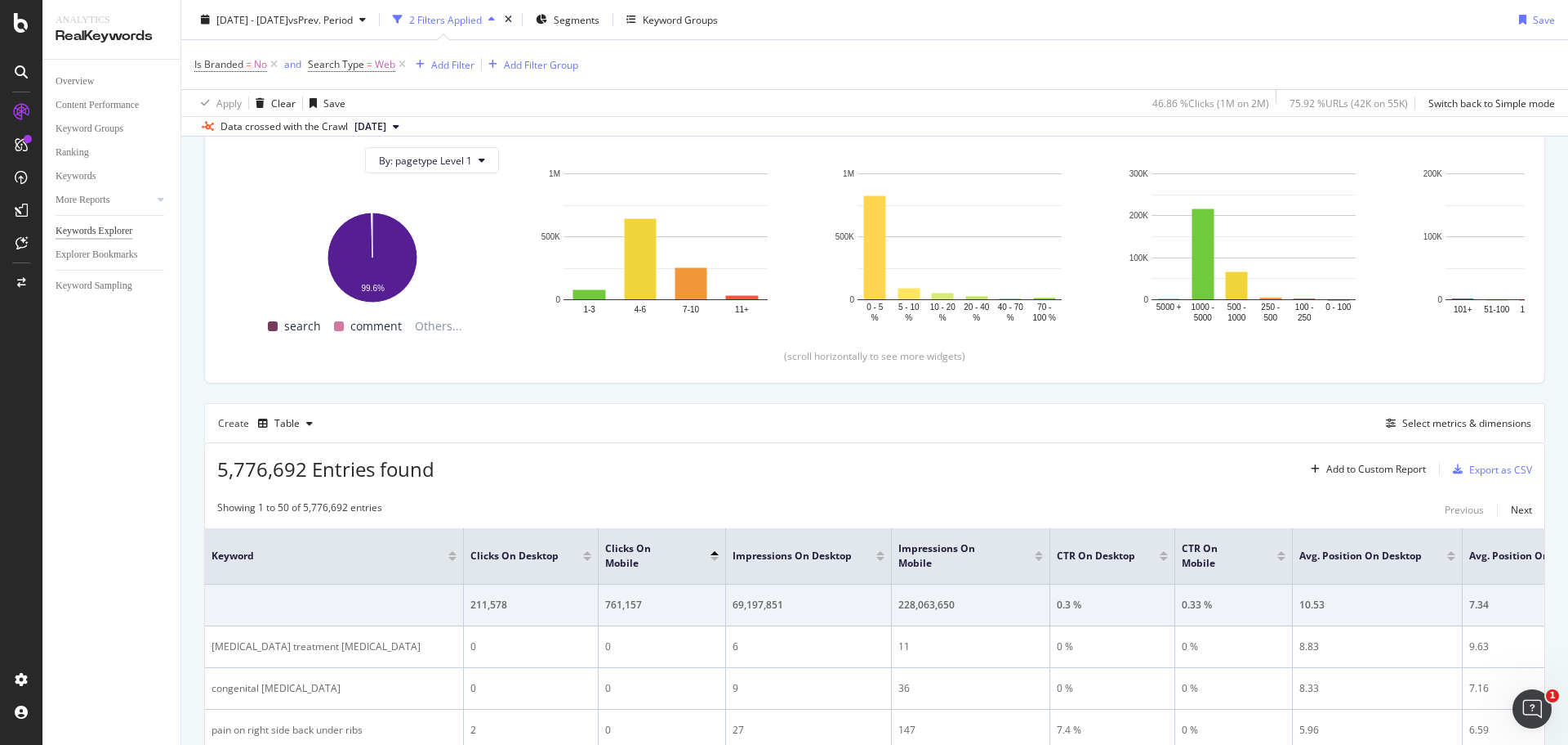
scroll to position [270, 0]
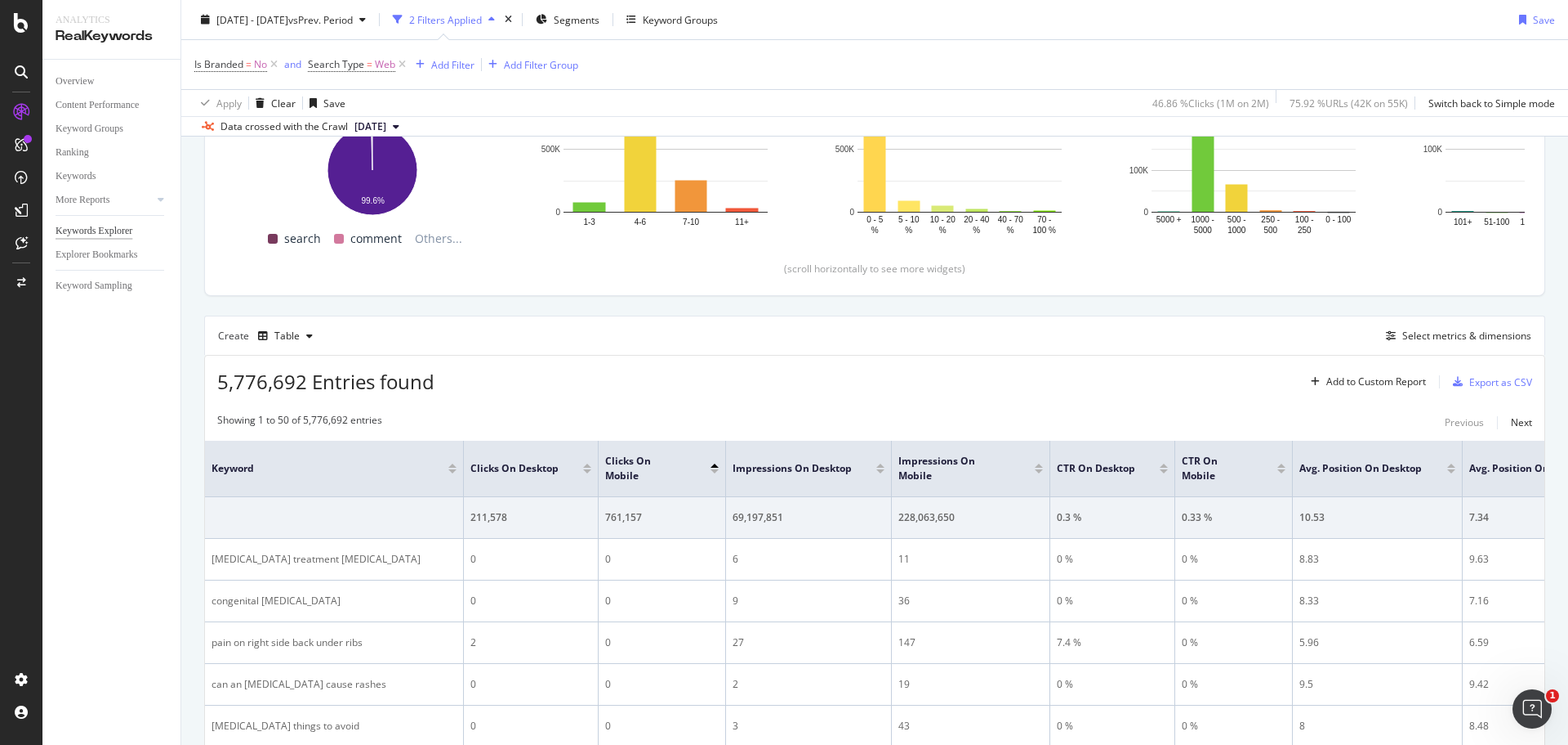
click at [716, 470] on div at bounding box center [715, 471] width 8 height 4
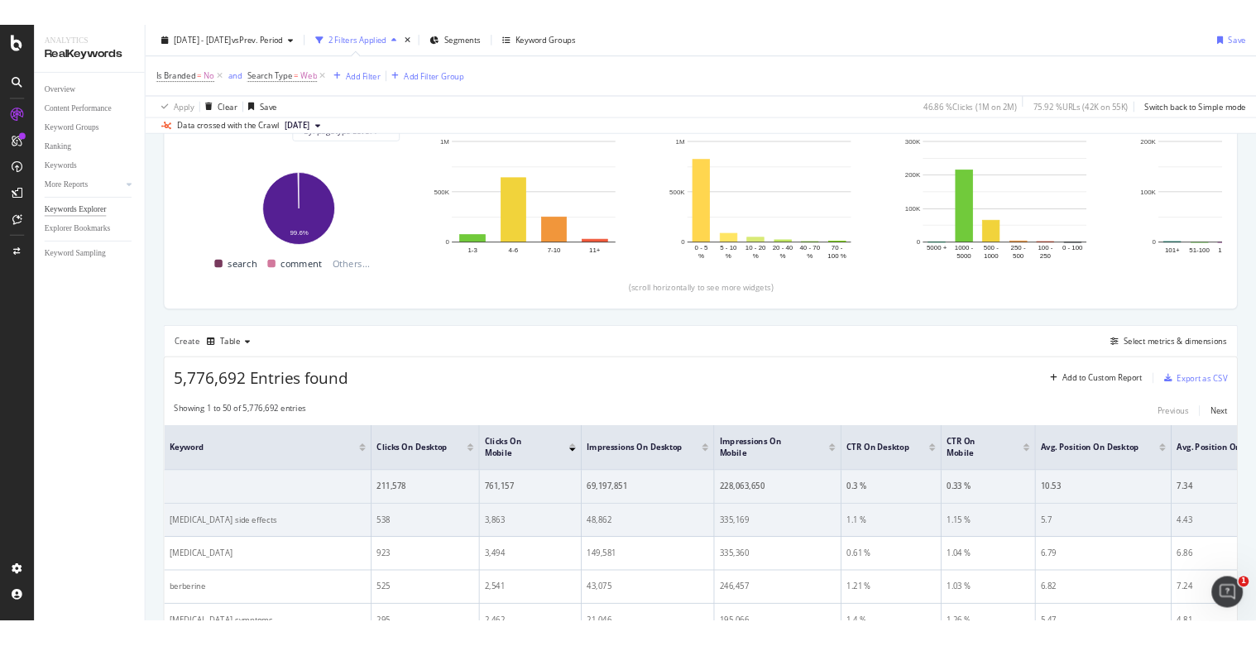
scroll to position [280, 0]
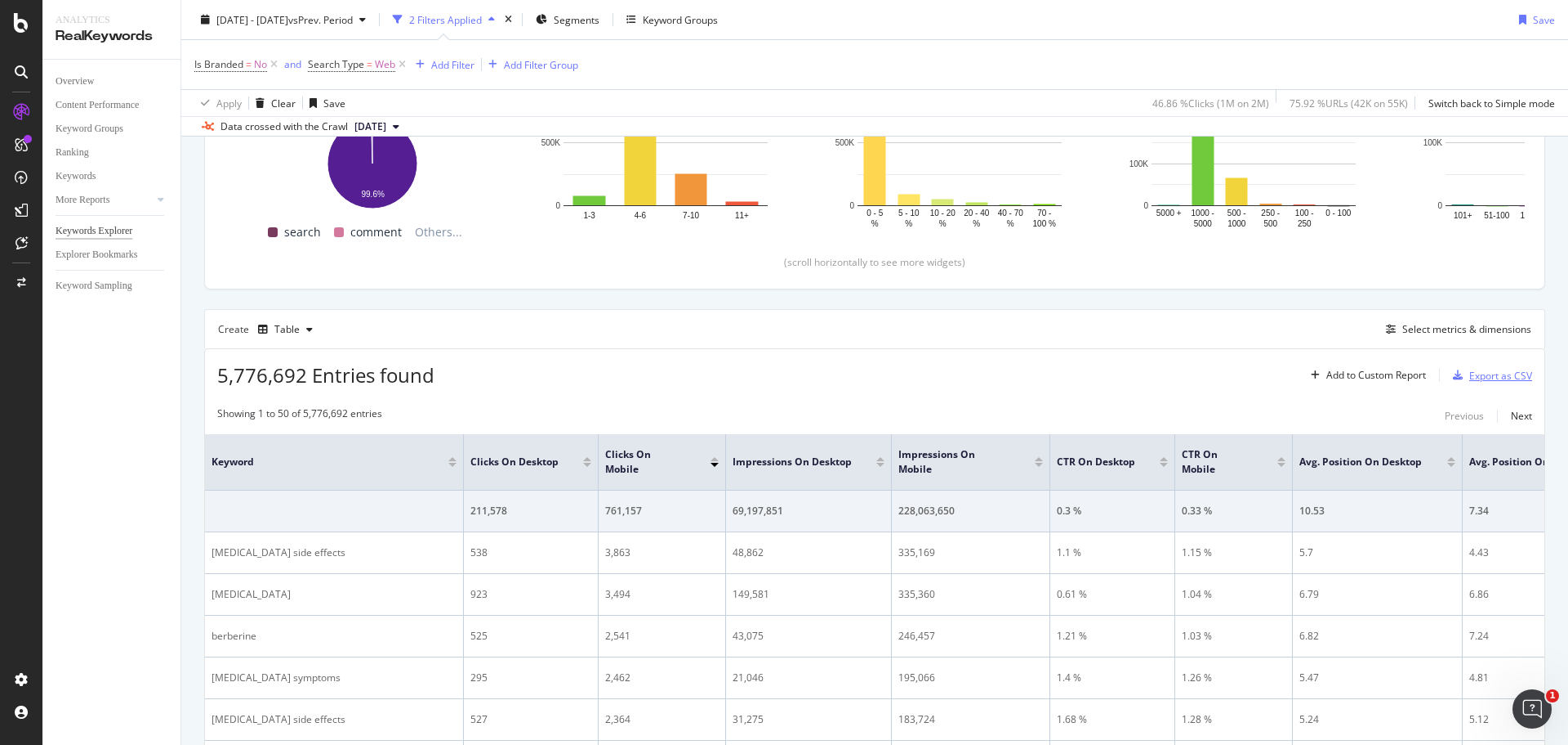
click at [1239, 378] on div "Export as CSV" at bounding box center [1501, 375] width 63 height 14
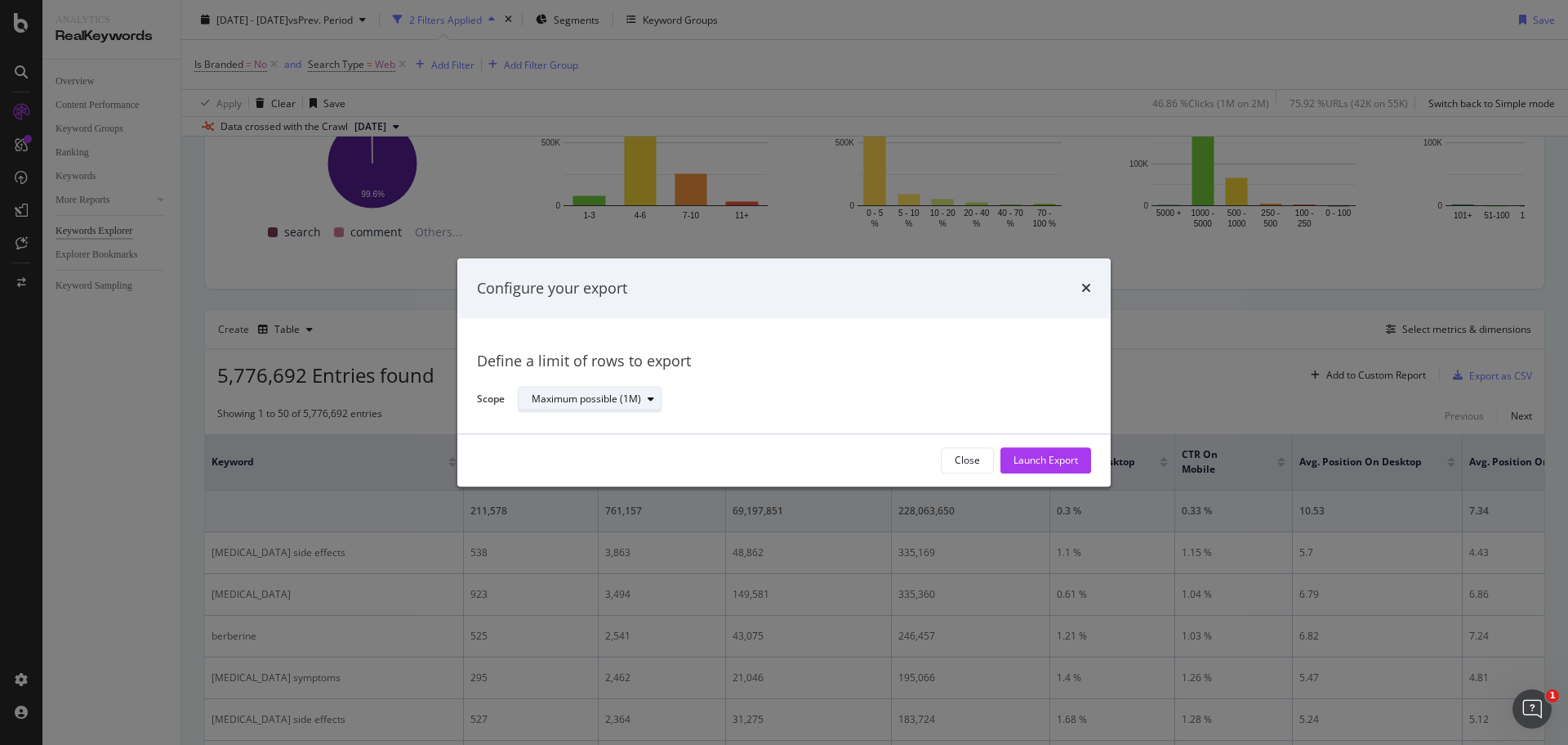
click at [655, 396] on div "modal" at bounding box center [651, 400] width 20 height 10
click at [605, 456] on div "Define a limit" at bounding box center [596, 454] width 143 height 21
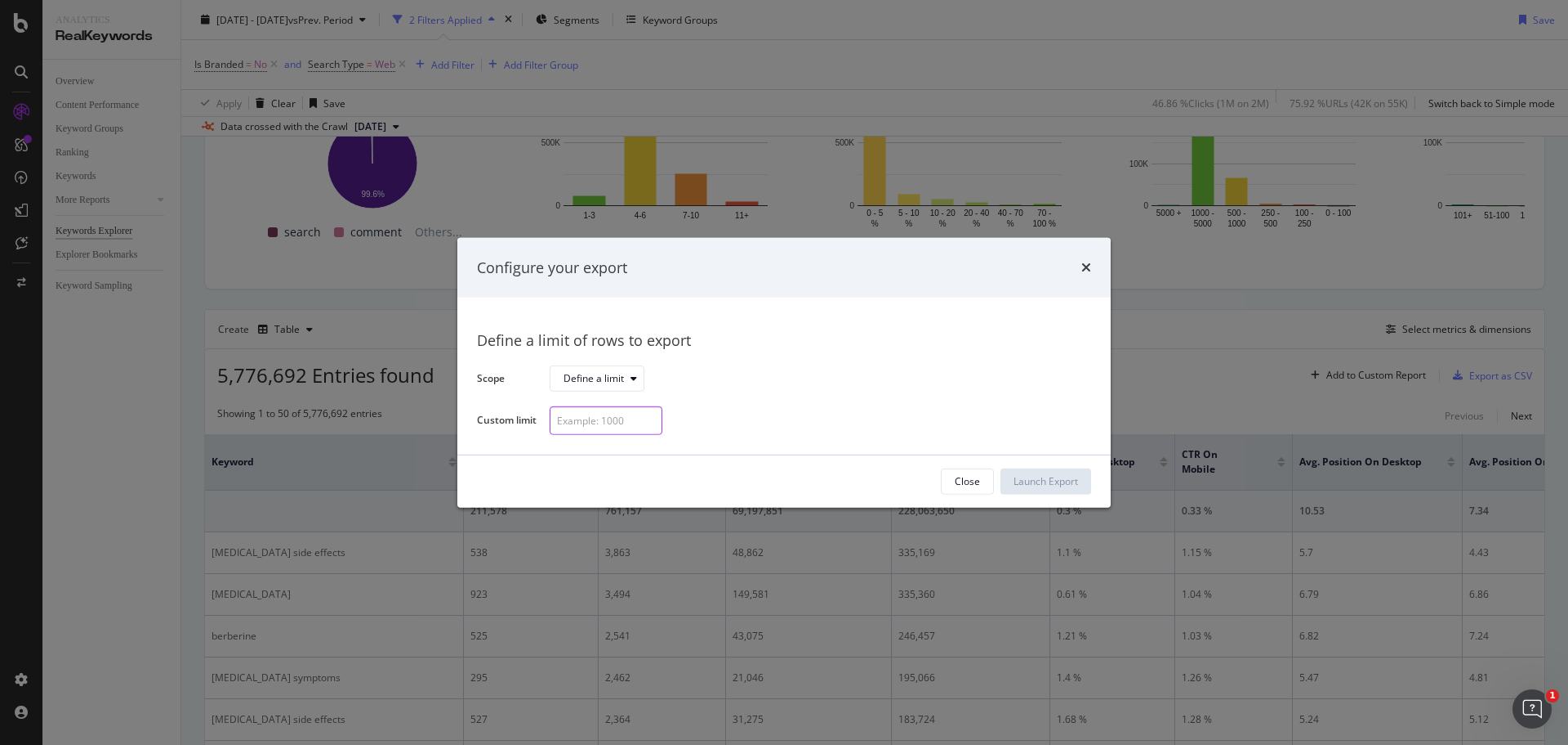
click at [603, 422] on input "modal" at bounding box center [606, 420] width 113 height 29
type input "50"
click at [1053, 488] on div "Launch Export" at bounding box center [1046, 481] width 64 height 14
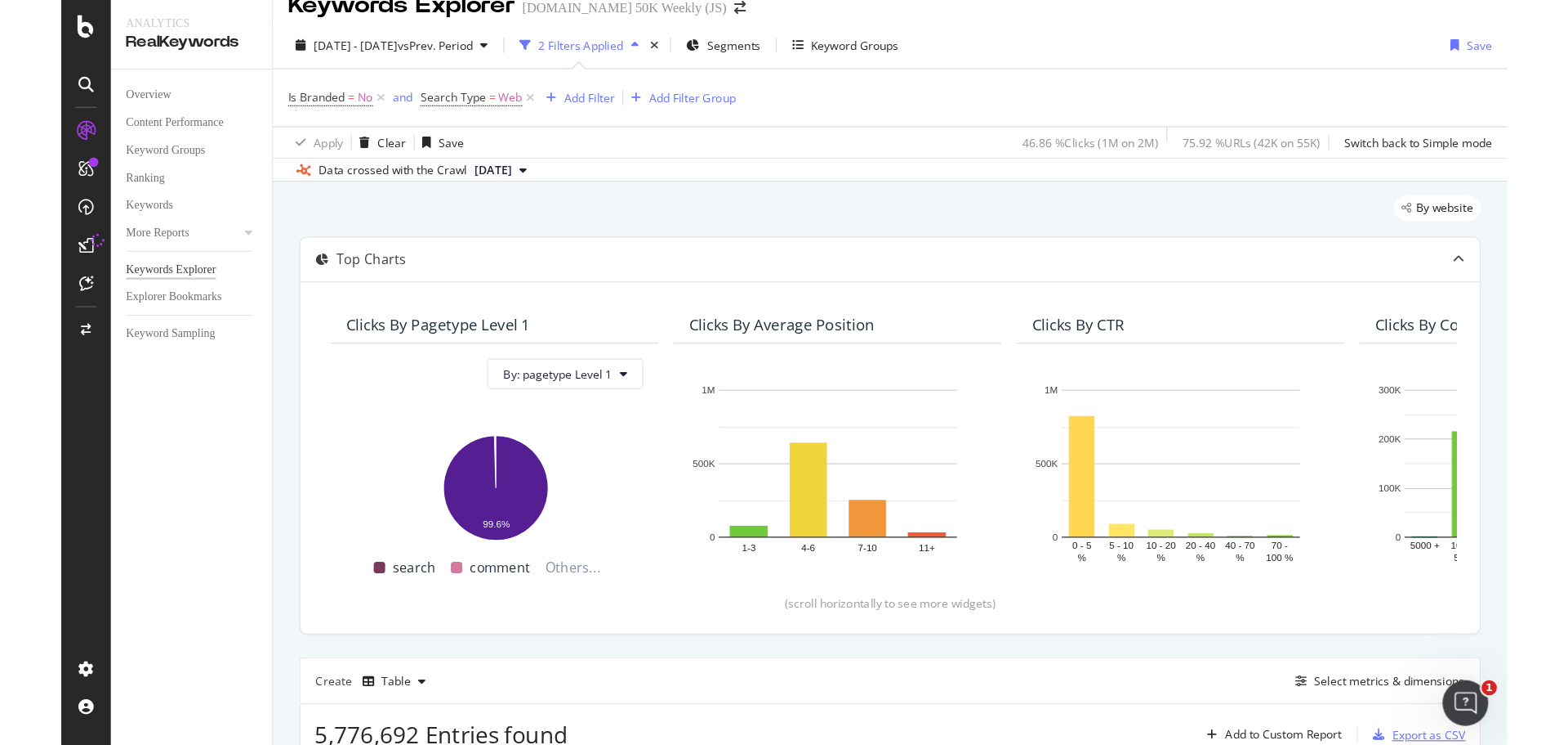
scroll to position [0, 0]
